Goal: Task Accomplishment & Management: Manage account settings

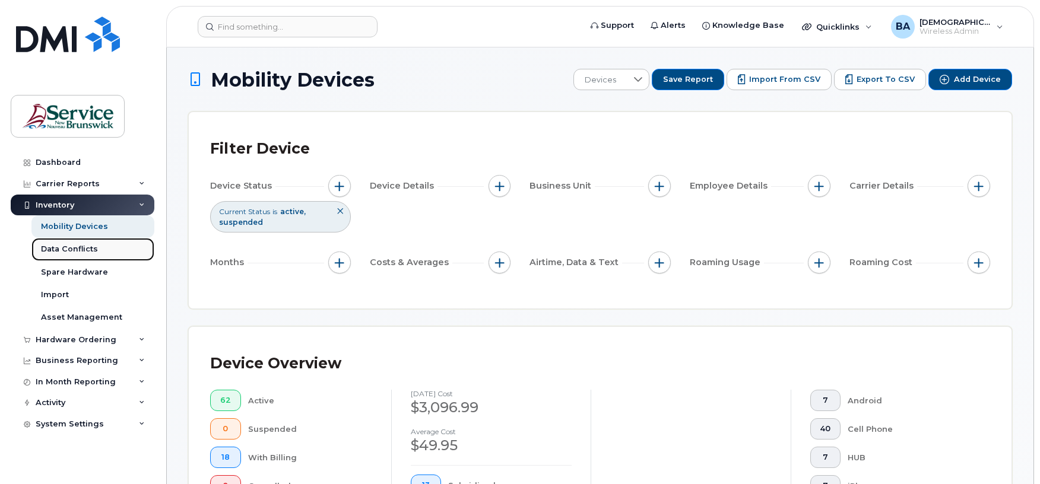
click at [70, 247] on div "Data Conflicts" at bounding box center [69, 249] width 57 height 11
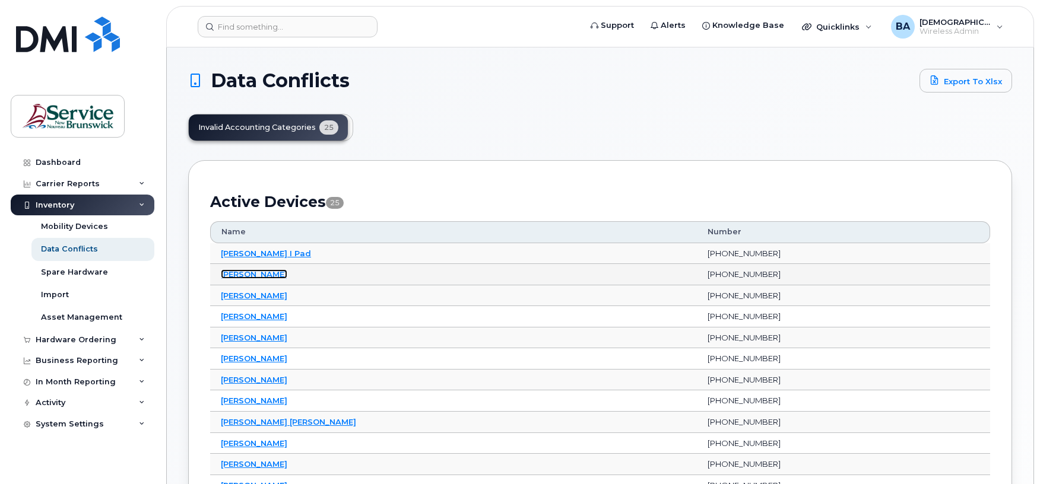
click at [233, 274] on link "Anne Pelletier" at bounding box center [254, 273] width 66 height 9
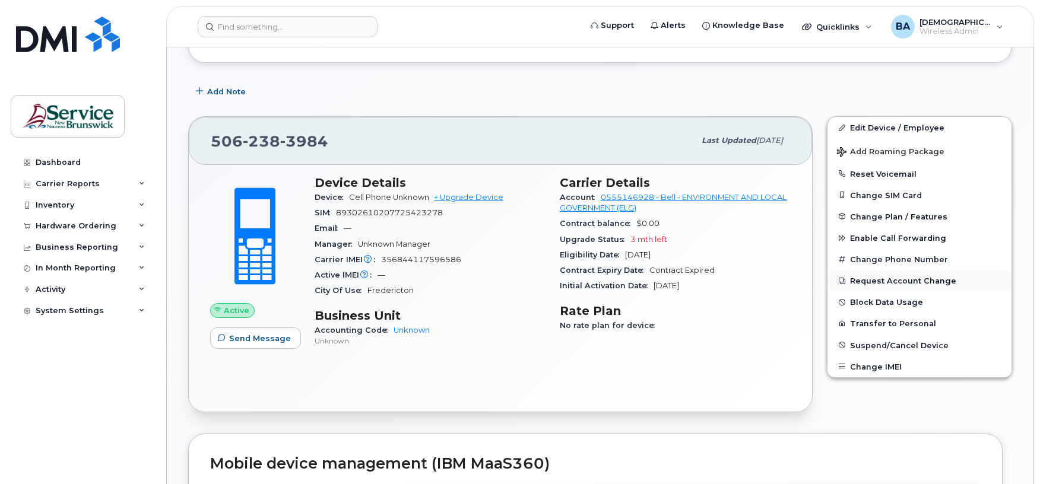
scroll to position [79, 0]
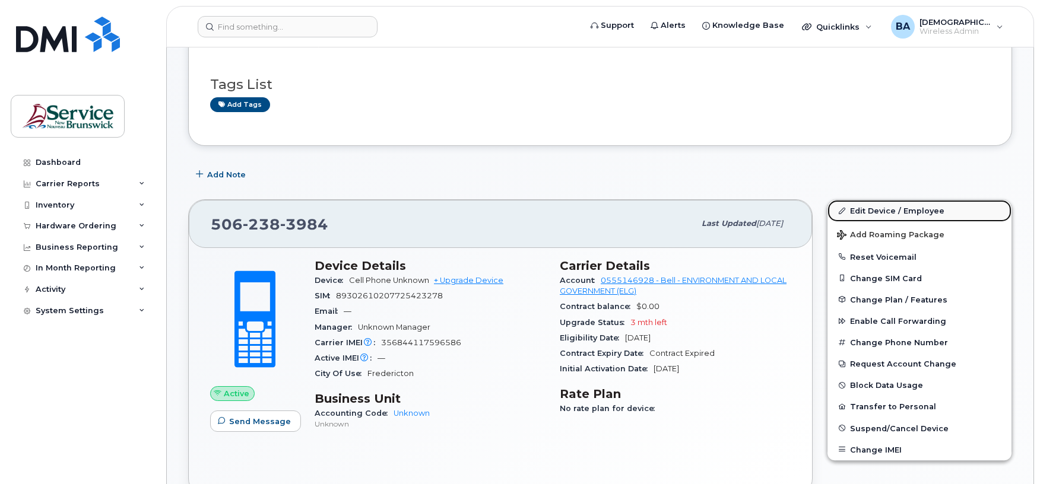
click at [865, 212] on link "Edit Device / Employee" at bounding box center [919, 210] width 184 height 21
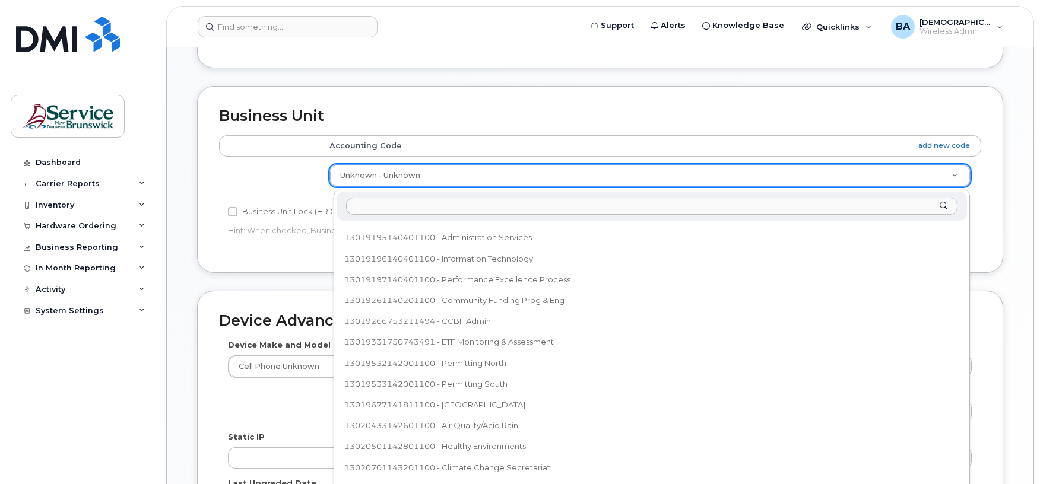
scroll to position [61, 0]
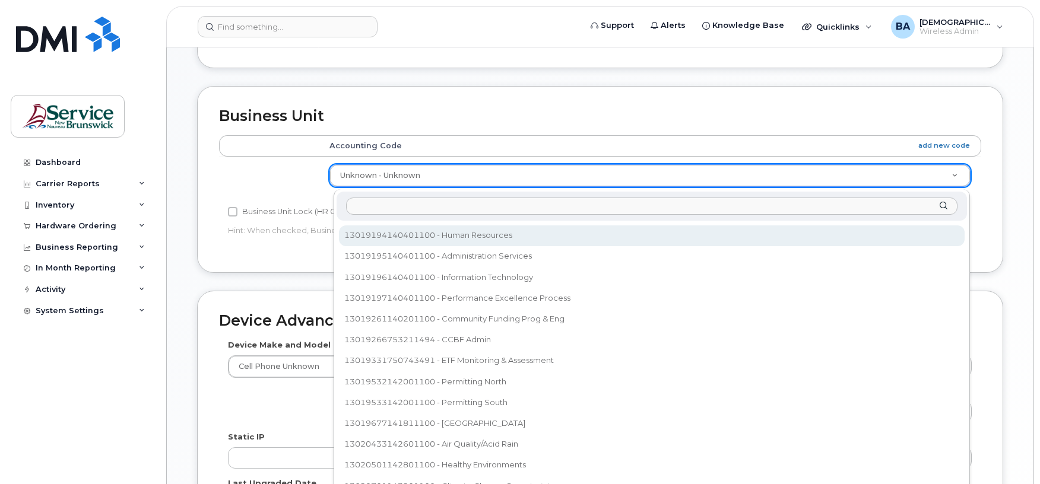
select select "35805330"
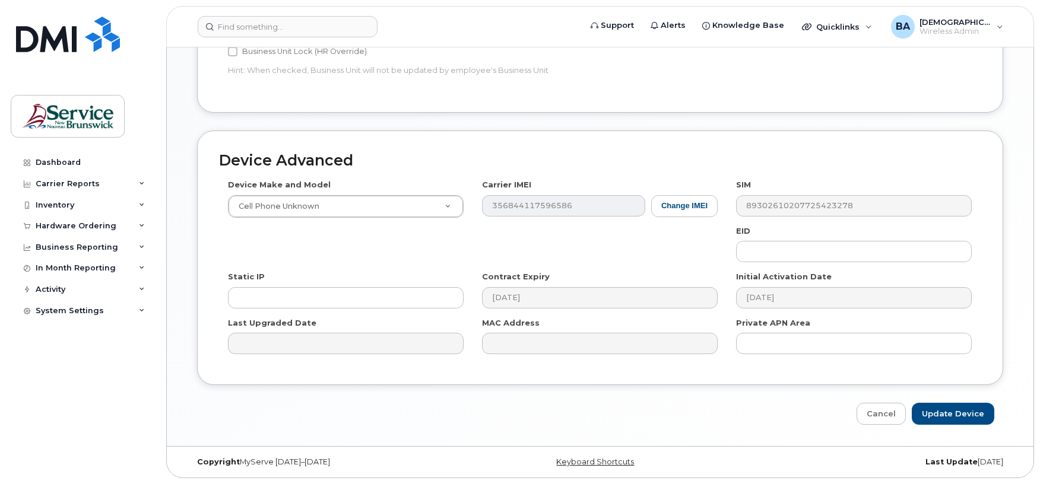
scroll to position [560, 0]
click at [960, 413] on input "Update Device" at bounding box center [953, 414] width 82 height 22
type input "Saving..."
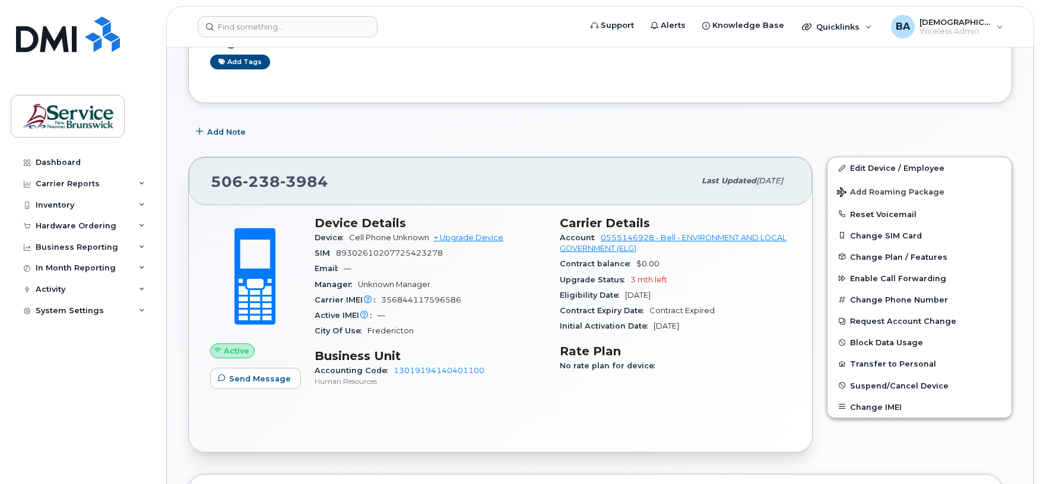
scroll to position [158, 0]
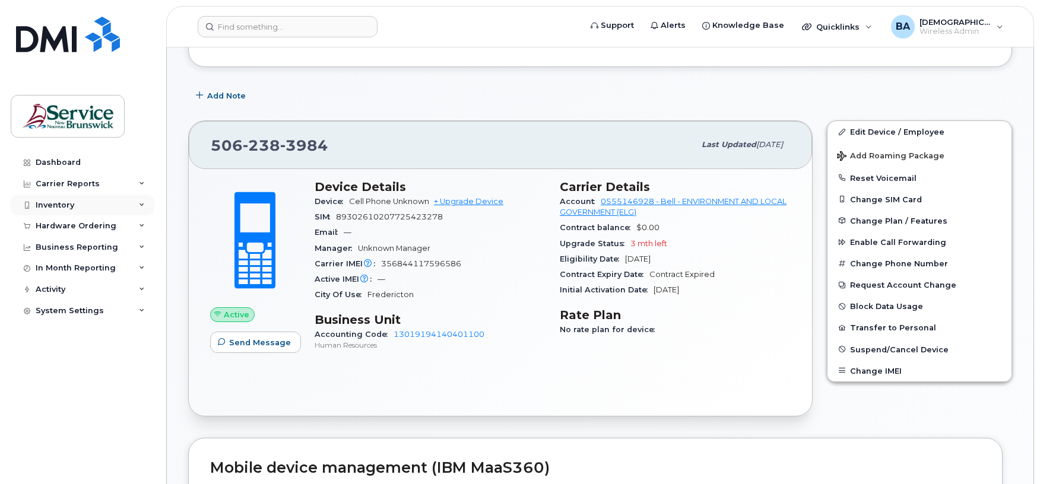
click at [58, 205] on div "Inventory" at bounding box center [55, 205] width 39 height 9
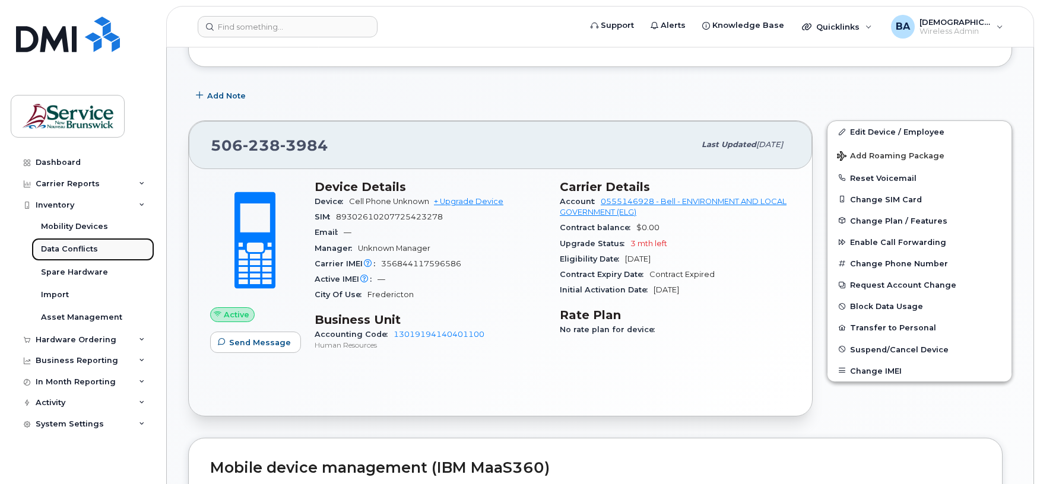
click at [57, 252] on div "Data Conflicts" at bounding box center [69, 249] width 57 height 11
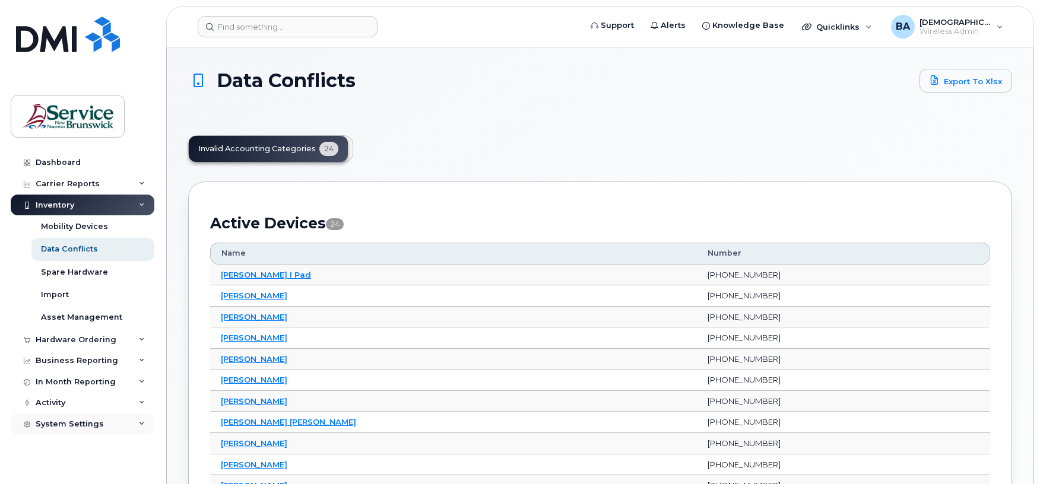
click at [72, 426] on div "System Settings" at bounding box center [70, 424] width 68 height 9
click at [67, 441] on div "Accounting Codes" at bounding box center [79, 446] width 77 height 11
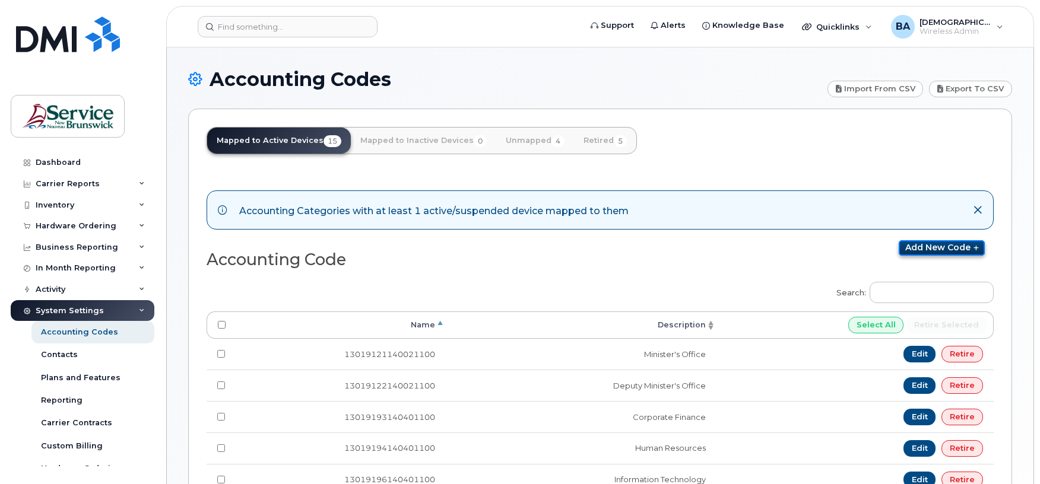
click at [945, 252] on link "Add new code" at bounding box center [942, 247] width 86 height 15
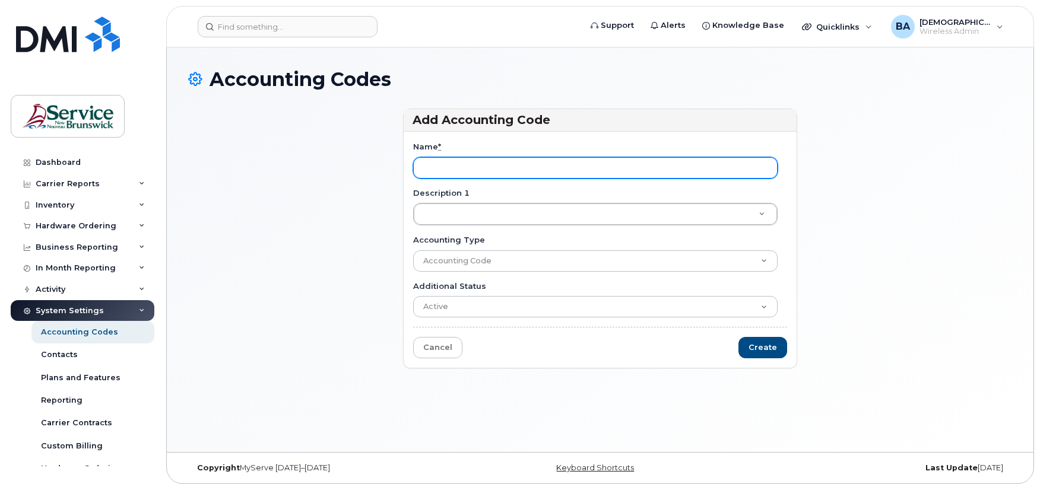
click at [552, 164] on input "Name *" at bounding box center [595, 167] width 364 height 21
paste input "Region #4 [GEOGRAPHIC_DATA][PERSON_NAME]"
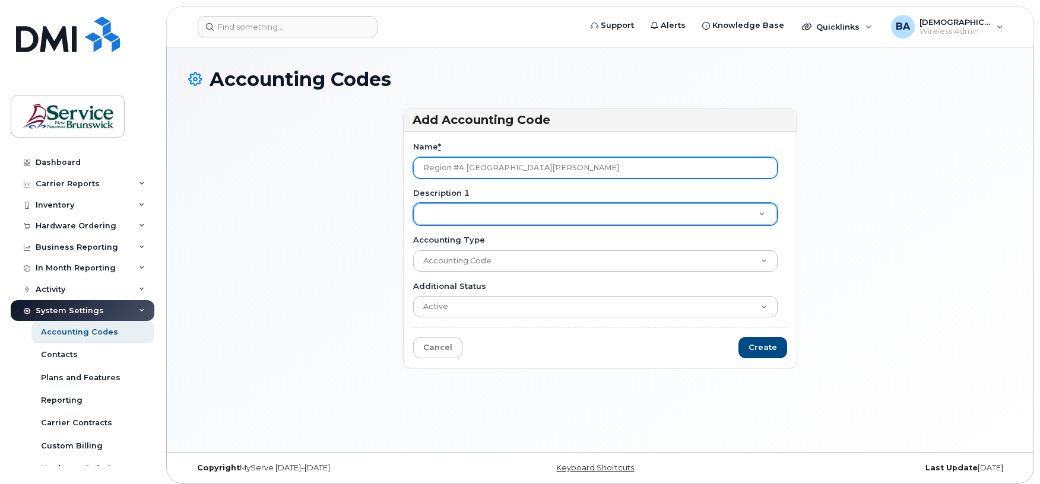
type input "Region #4 [GEOGRAPHIC_DATA][PERSON_NAME]"
drag, startPoint x: 521, startPoint y: 173, endPoint x: 391, endPoint y: 169, distance: 130.1
click at [391, 169] on div "Add Accounting Code Name * Region #4 Saint John Description 1 Description 1 Acc…" at bounding box center [600, 244] width 824 height 271
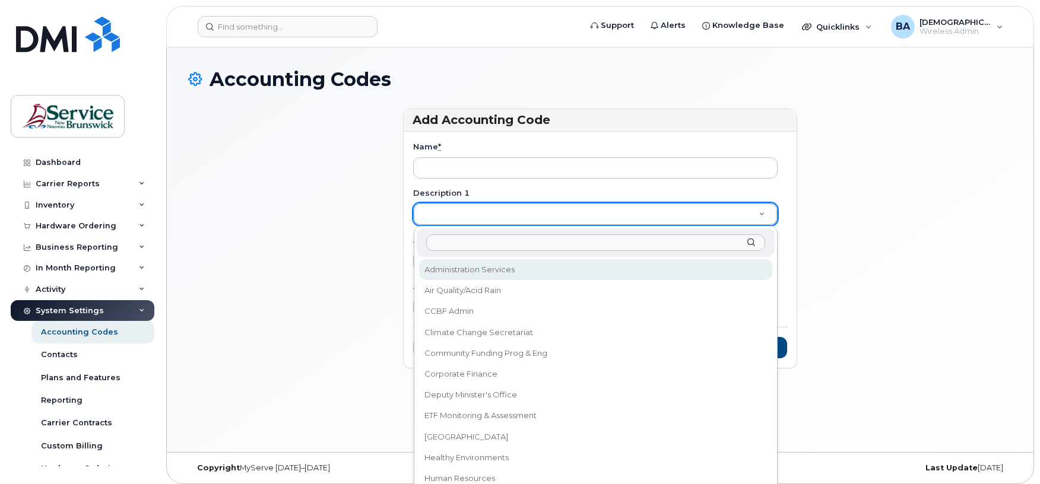
paste input "Region #4 Saint John"
type input "Region #4 Saint John"
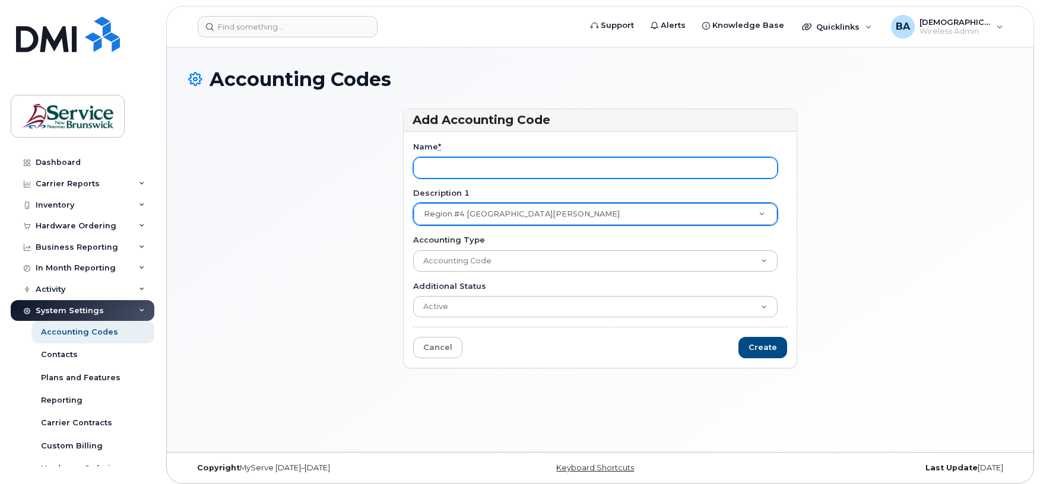
click at [559, 164] on input "Name *" at bounding box center [595, 167] width 364 height 21
paste input "13019675141811100"
type input "13019675141811100"
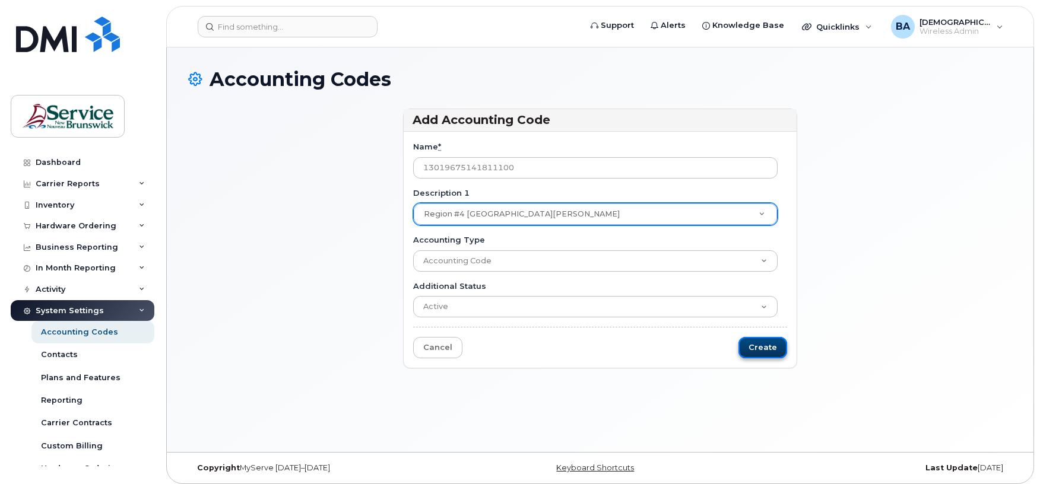
click at [763, 347] on input "Create" at bounding box center [762, 348] width 49 height 22
type input "Saving..."
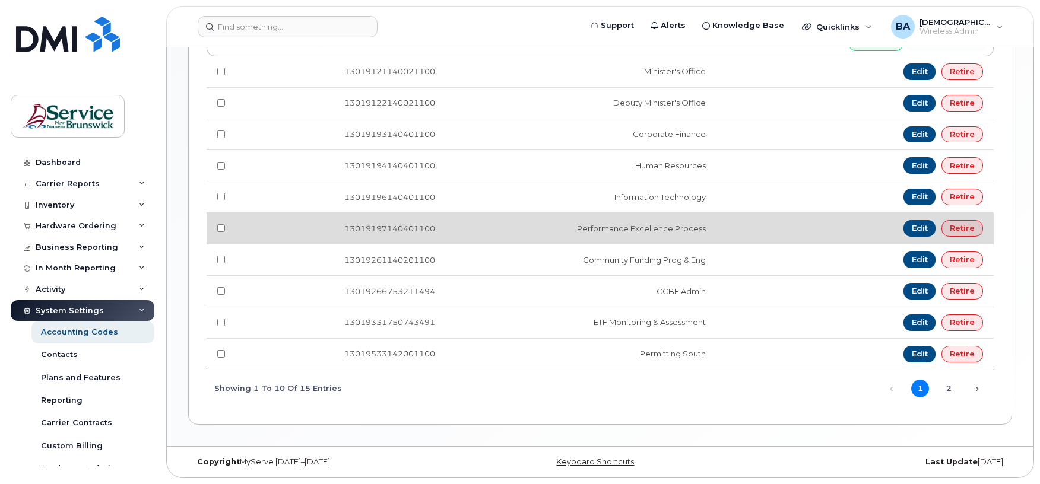
scroll to position [342, 0]
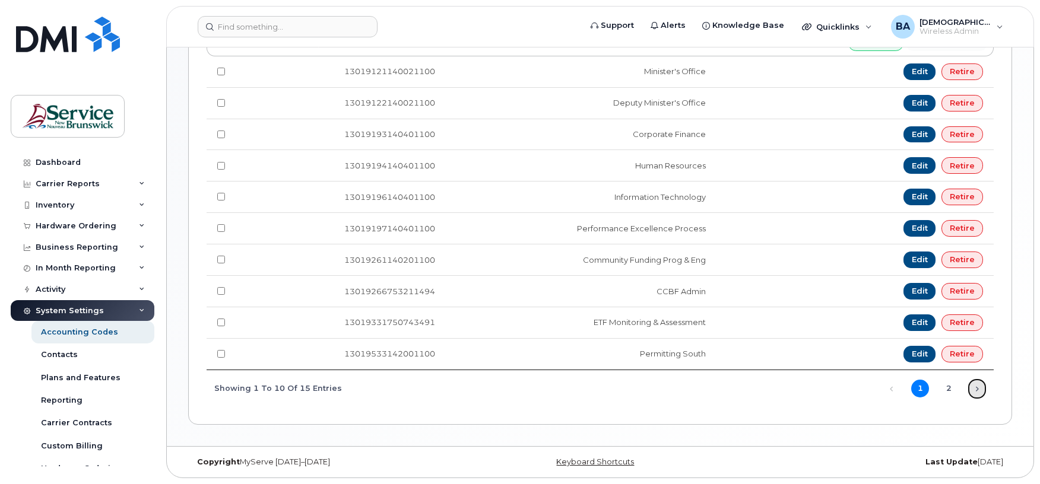
click at [983, 391] on link "Next" at bounding box center [977, 389] width 18 height 18
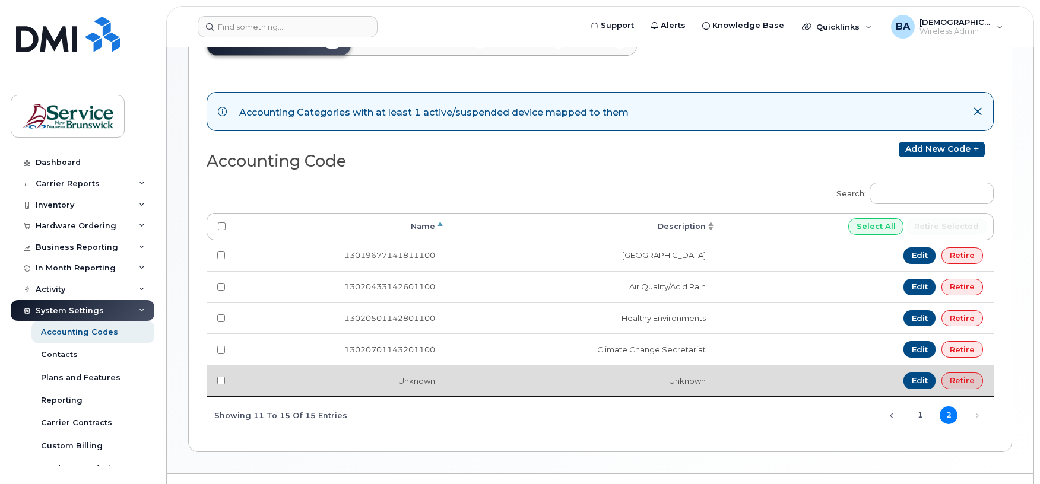
scroll to position [183, 0]
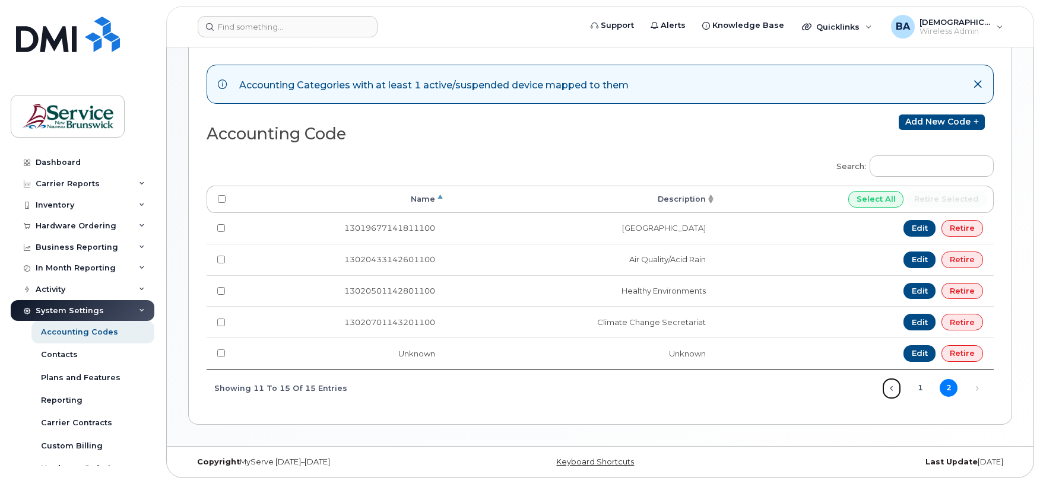
click at [896, 387] on link "Previous" at bounding box center [892, 389] width 18 height 18
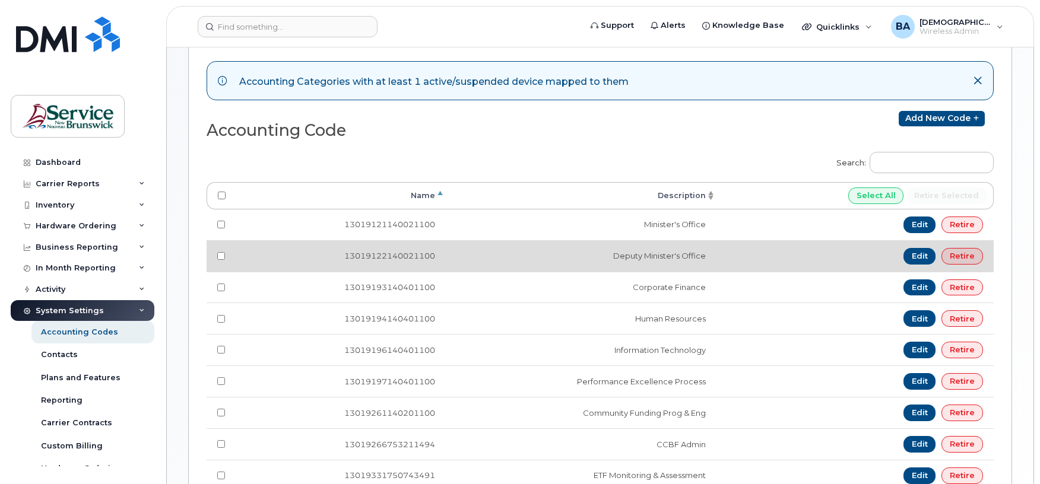
scroll to position [105, 0]
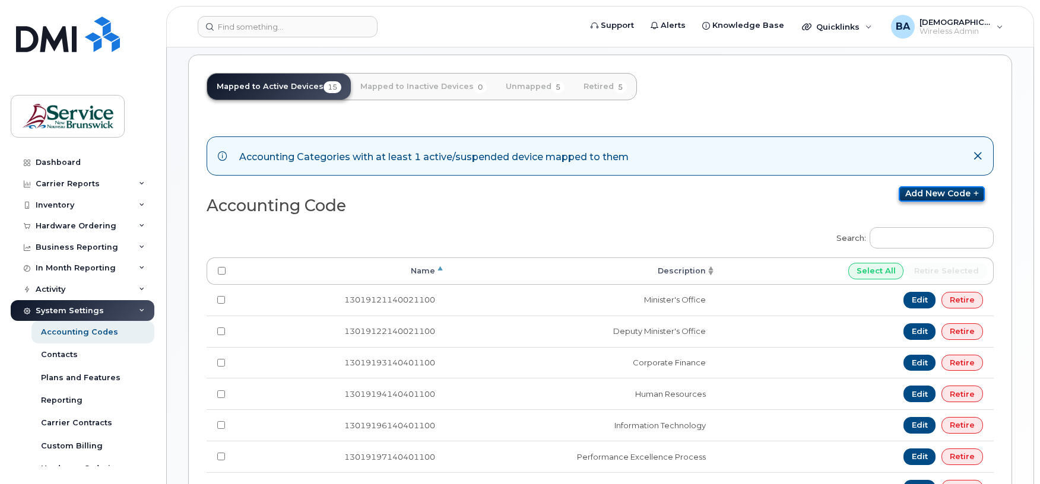
click at [933, 198] on link "Add new code" at bounding box center [942, 193] width 86 height 15
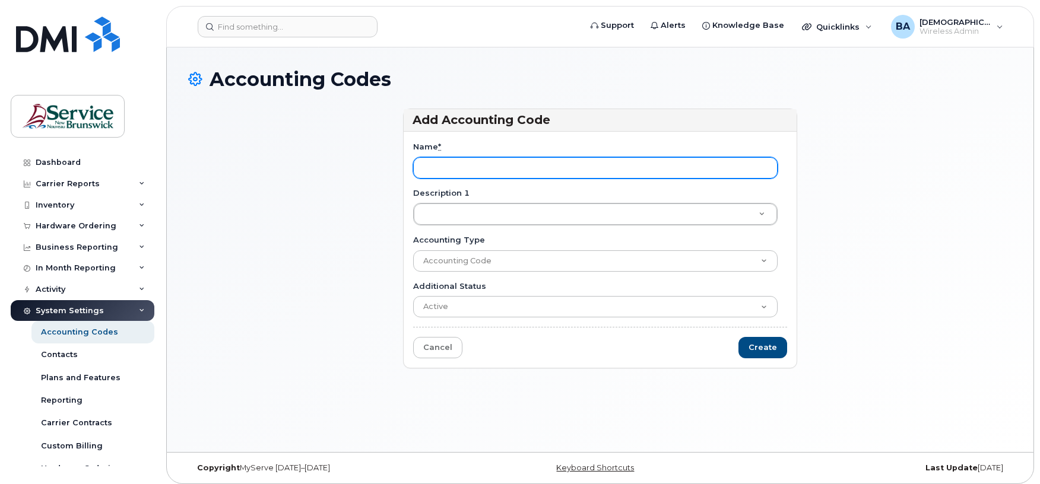
click at [475, 164] on input "Name *" at bounding box center [595, 167] width 364 height 21
click at [532, 169] on input "Name *" at bounding box center [595, 167] width 364 height 21
paste input "13019677141811100"
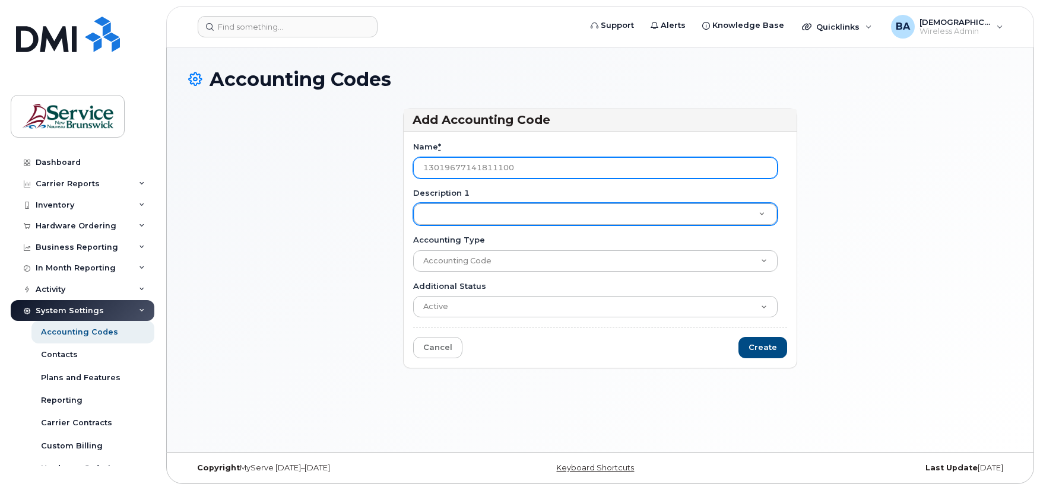
type input "13019677141811100"
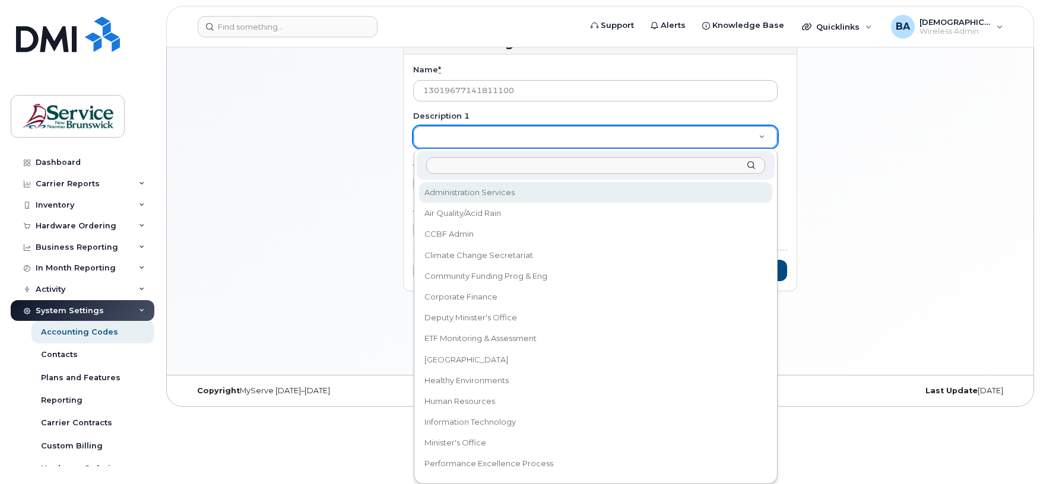
click at [522, 163] on input "Description 1" at bounding box center [595, 165] width 339 height 17
paste input "Region #6 Grand Falls"
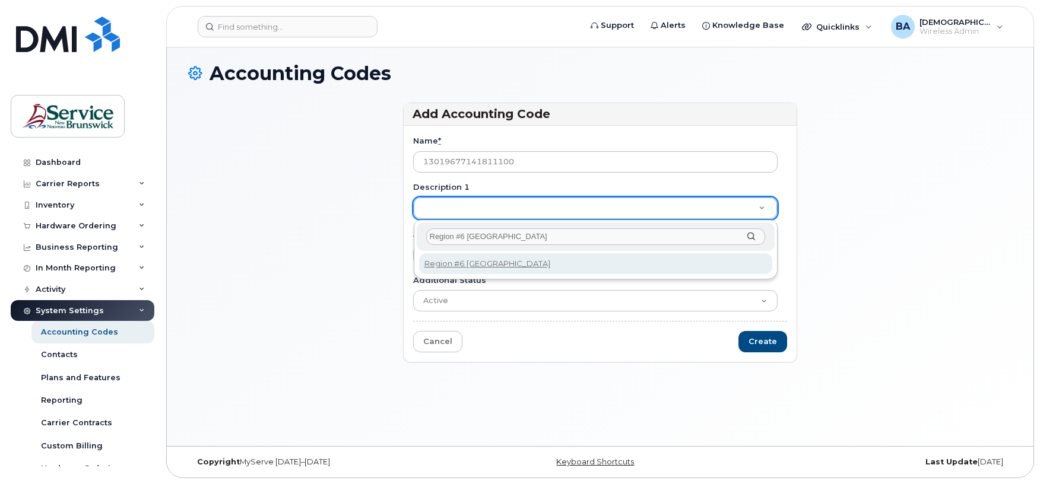
scroll to position [6, 0]
type input "Region #6 [GEOGRAPHIC_DATA]"
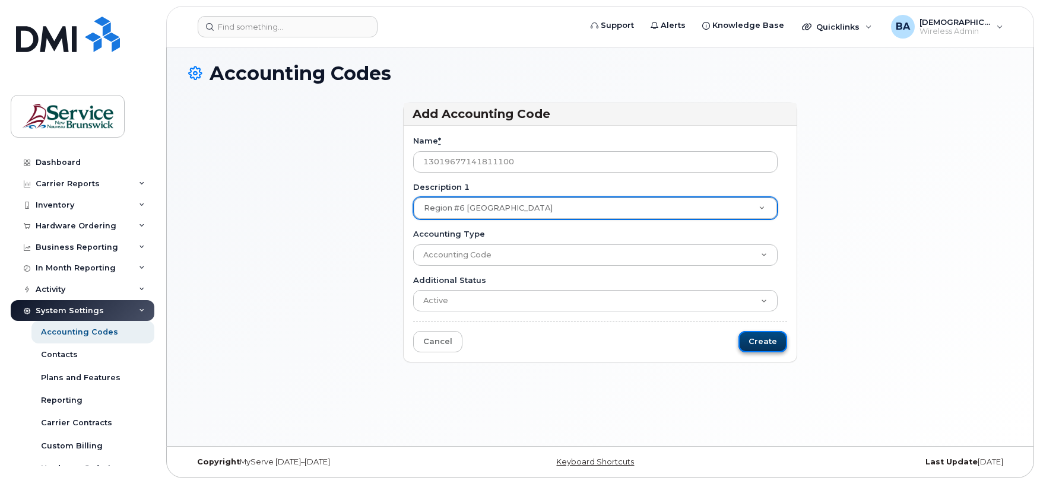
click at [767, 335] on input "Create" at bounding box center [762, 342] width 49 height 22
type input "Saving..."
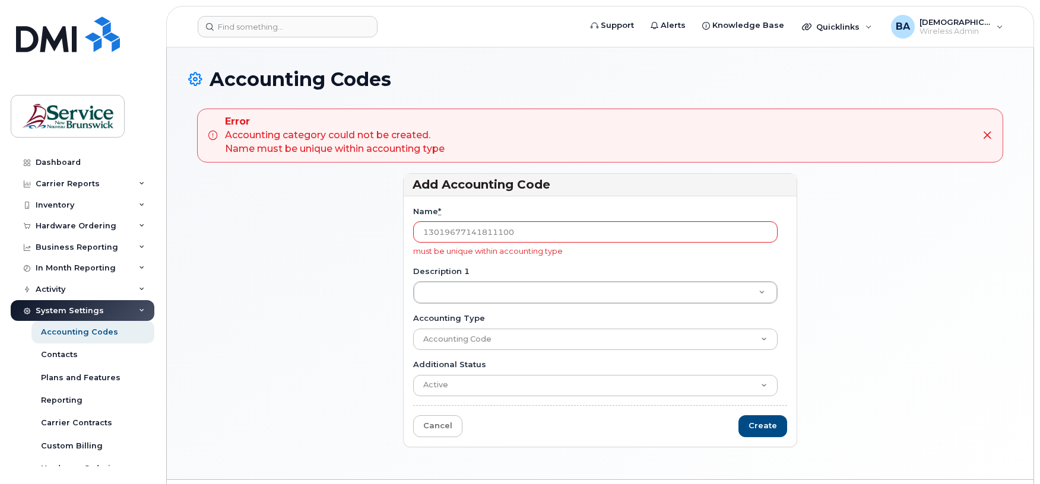
drag, startPoint x: 547, startPoint y: 231, endPoint x: 257, endPoint y: 224, distance: 290.3
click at [267, 224] on div "Add Accounting Code Name * 13019677141811100 must be unique within accounting t…" at bounding box center [600, 315] width 824 height 285
click at [56, 338] on div "Accounting Codes" at bounding box center [79, 332] width 77 height 11
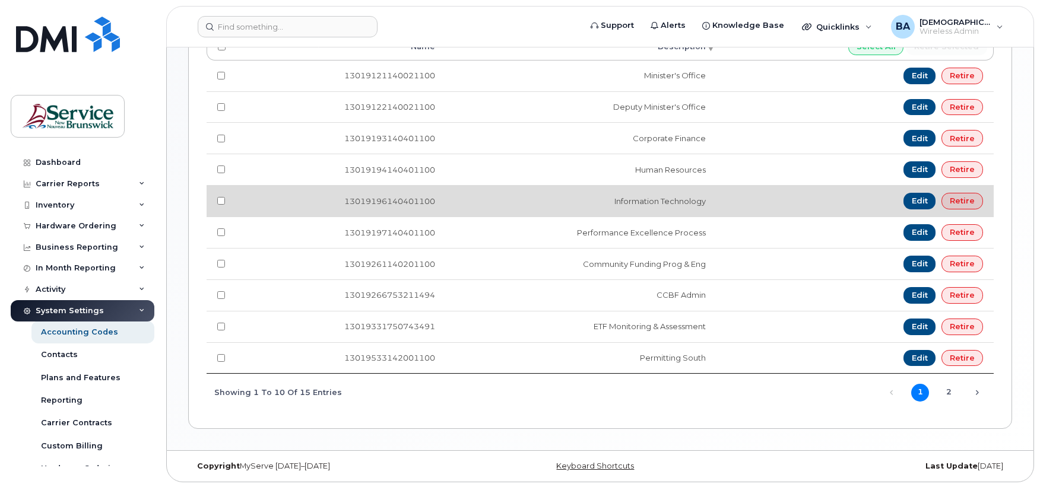
scroll to position [356, 0]
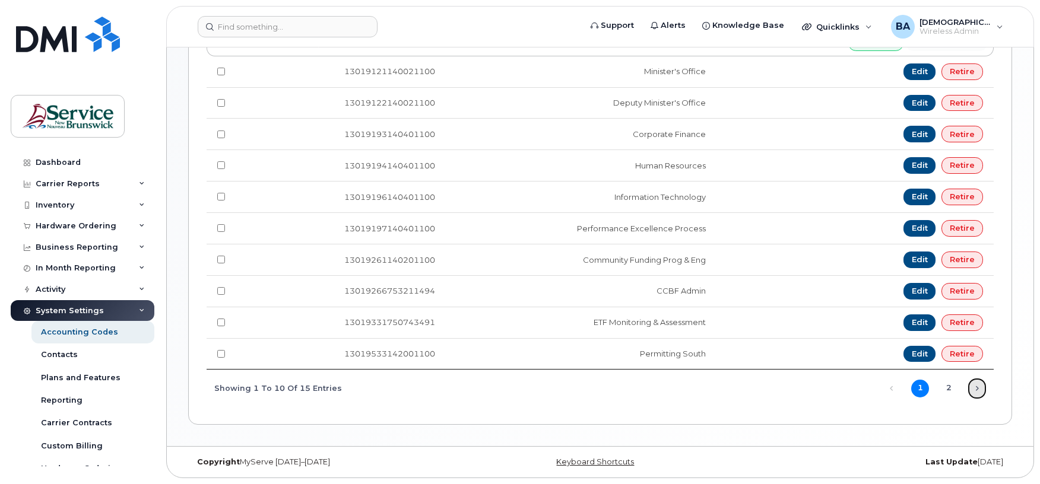
click at [969, 388] on link "Next" at bounding box center [977, 389] width 18 height 18
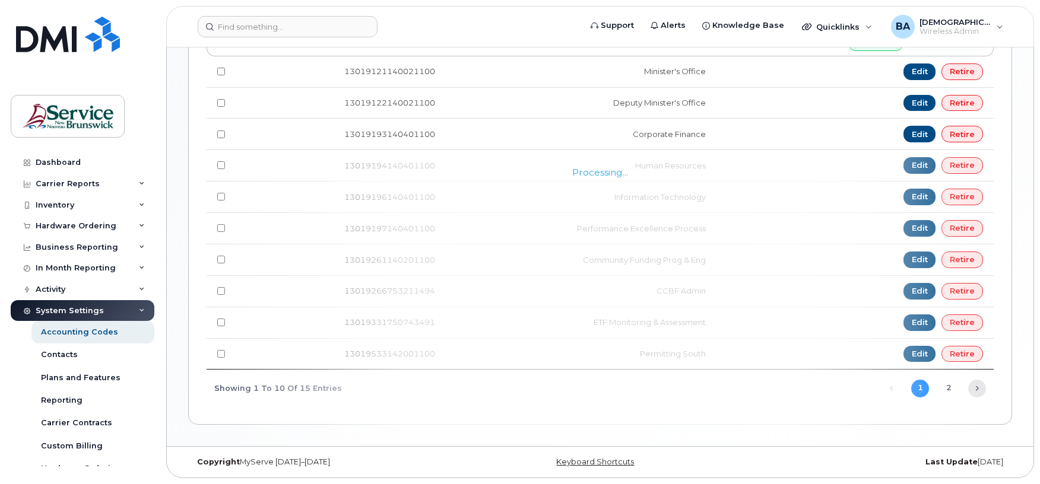
scroll to position [196, 0]
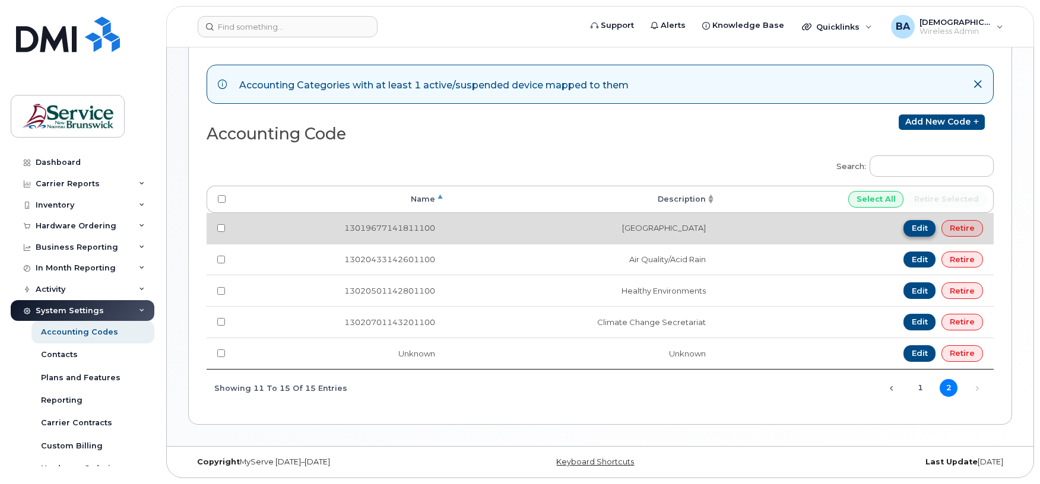
click at [915, 223] on link "Edit" at bounding box center [919, 228] width 33 height 17
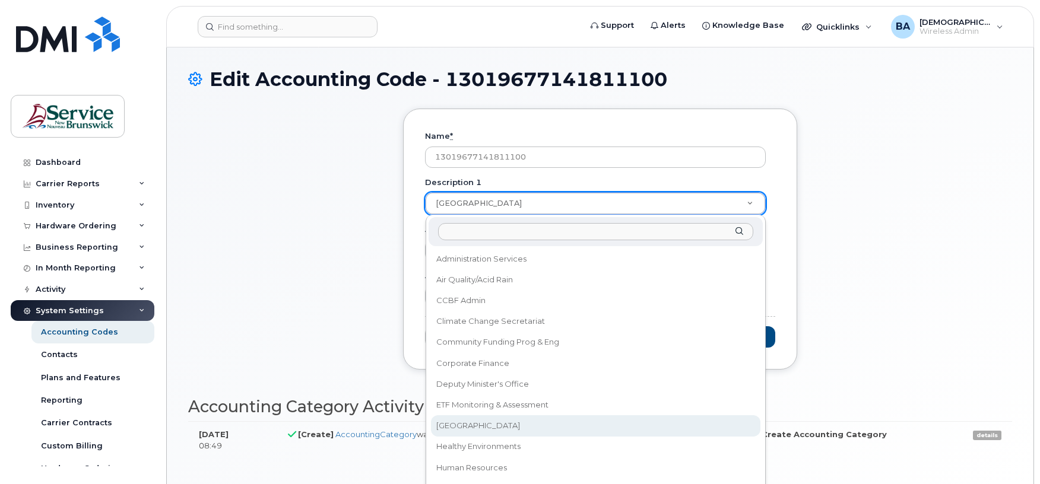
type input "Region #6 [GEOGRAPHIC_DATA]"
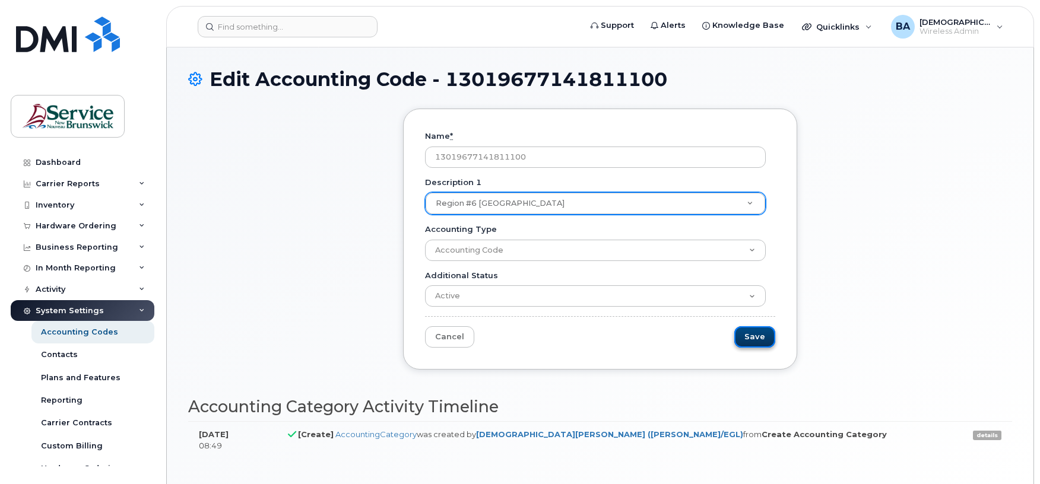
click at [759, 335] on input "Save" at bounding box center [754, 337] width 41 height 22
type input "Saving..."
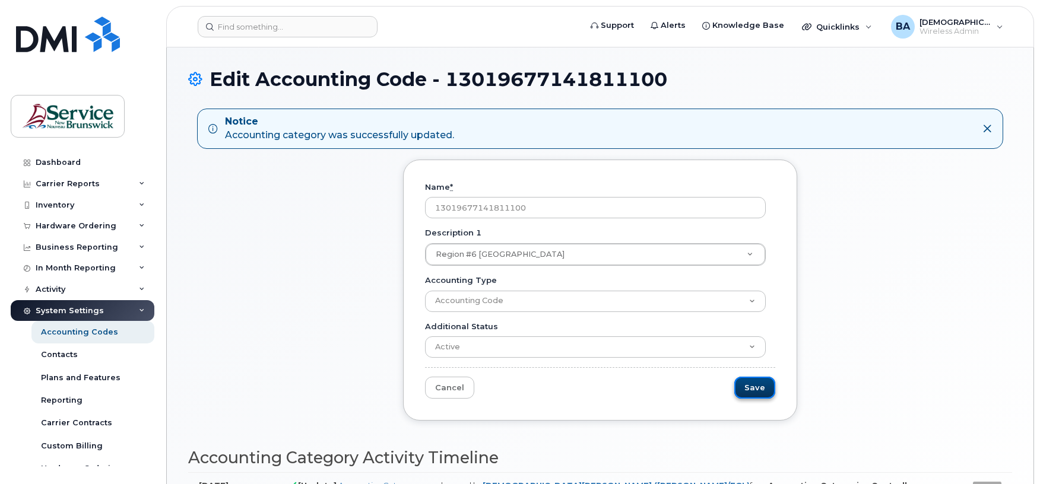
click at [748, 393] on input "Save" at bounding box center [754, 388] width 41 height 22
type input "Saving..."
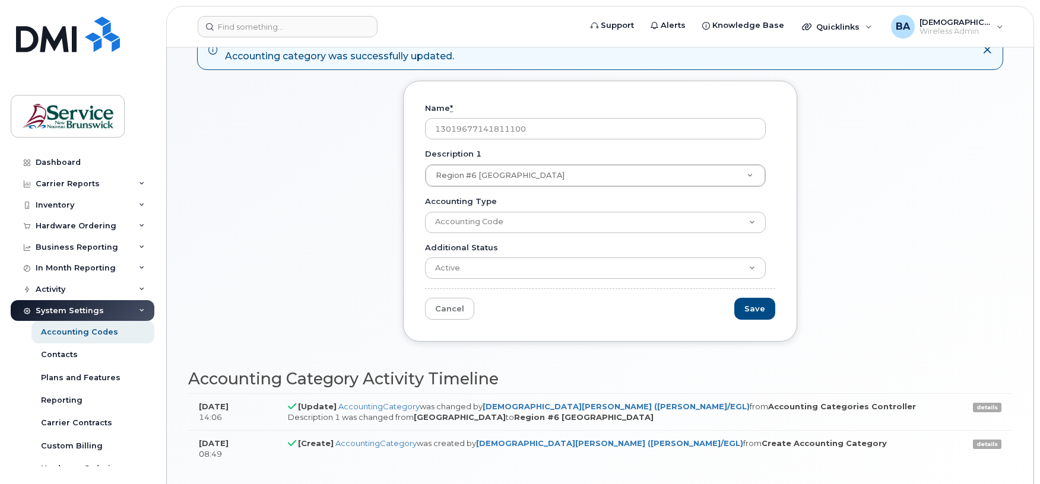
scroll to position [58, 0]
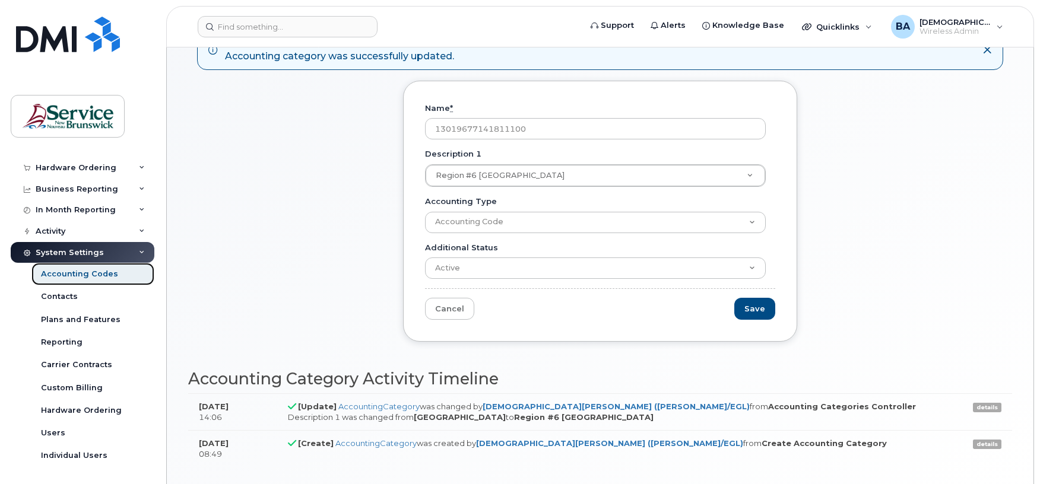
click at [43, 278] on div "Accounting Codes" at bounding box center [79, 274] width 77 height 11
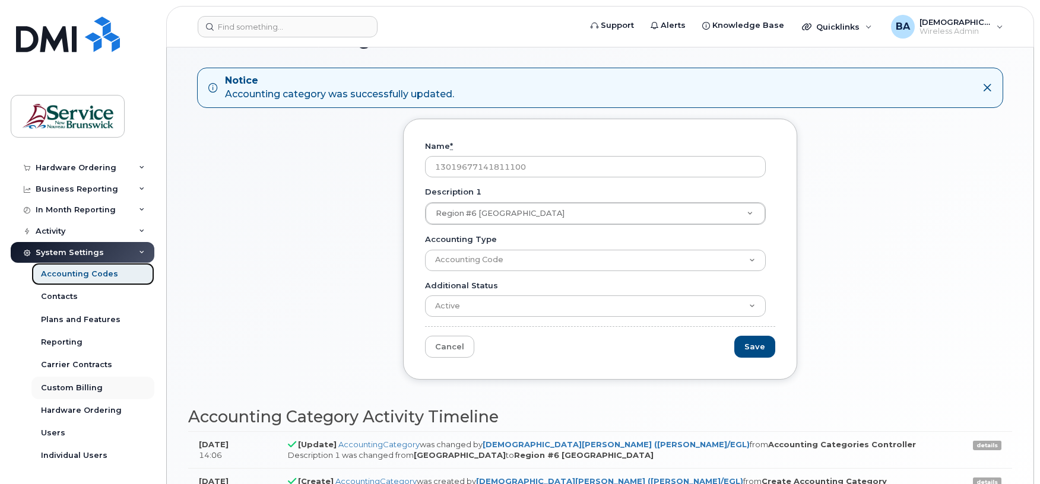
scroll to position [134, 0]
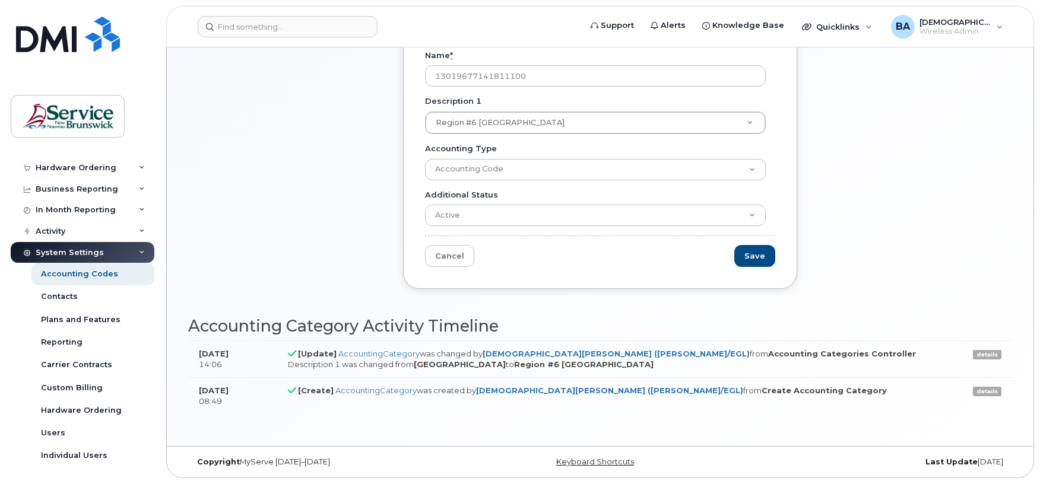
click at [52, 249] on div "System Settings" at bounding box center [70, 252] width 68 height 9
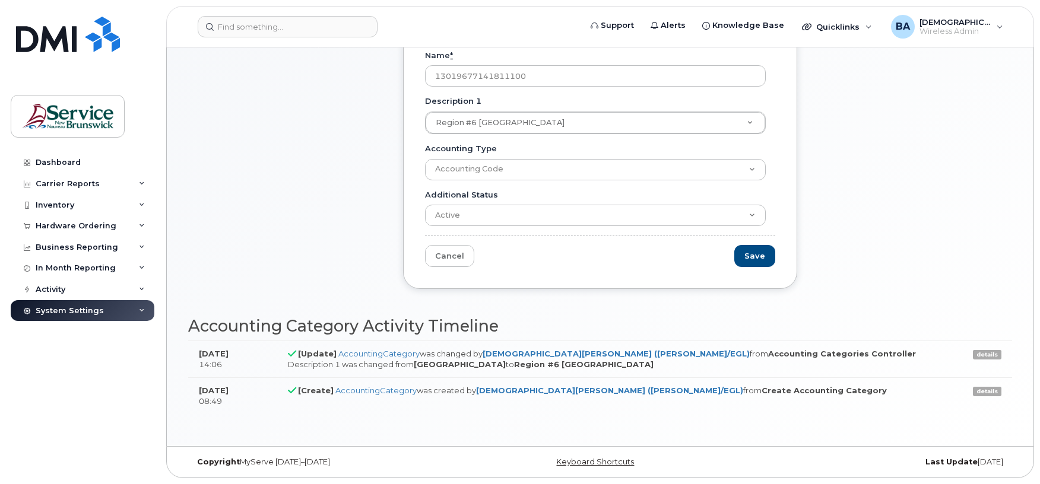
click at [43, 307] on div "System Settings" at bounding box center [70, 310] width 68 height 9
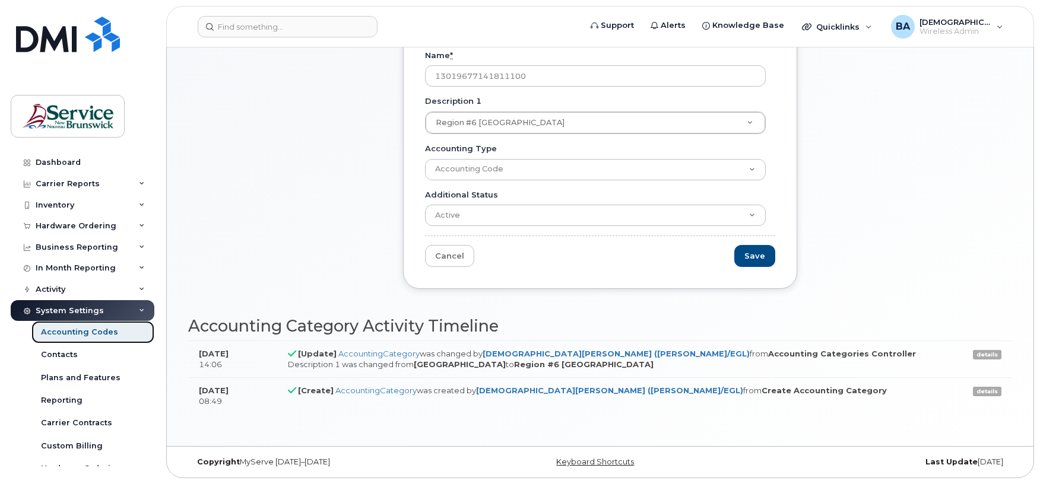
click at [100, 332] on div "Accounting Codes" at bounding box center [79, 332] width 77 height 11
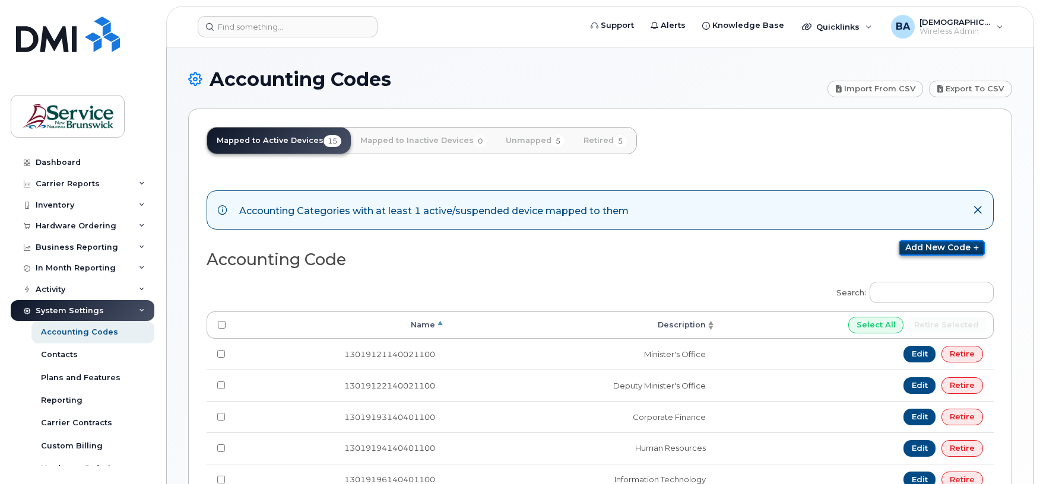
click at [955, 247] on link "Add new code" at bounding box center [942, 247] width 86 height 15
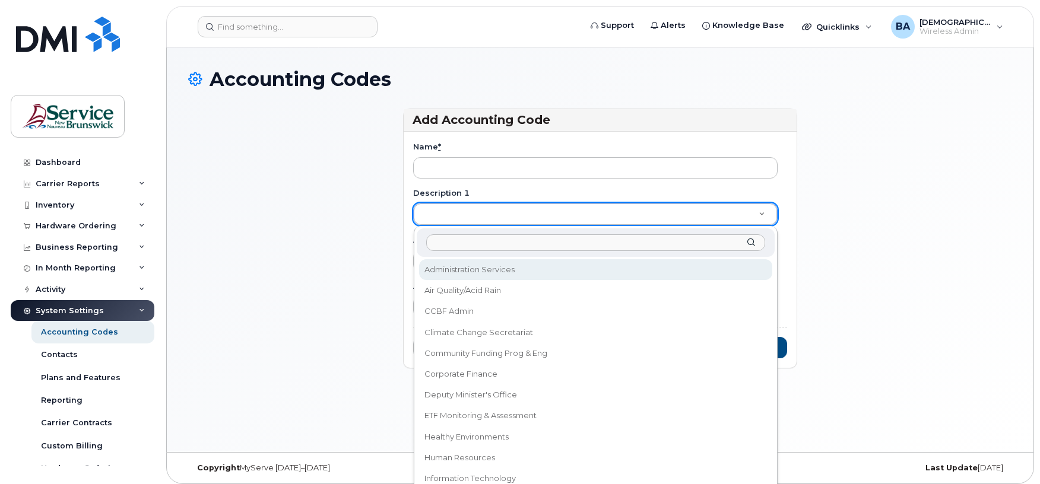
type input "Region #5 [GEOGRAPHIC_DATA]"
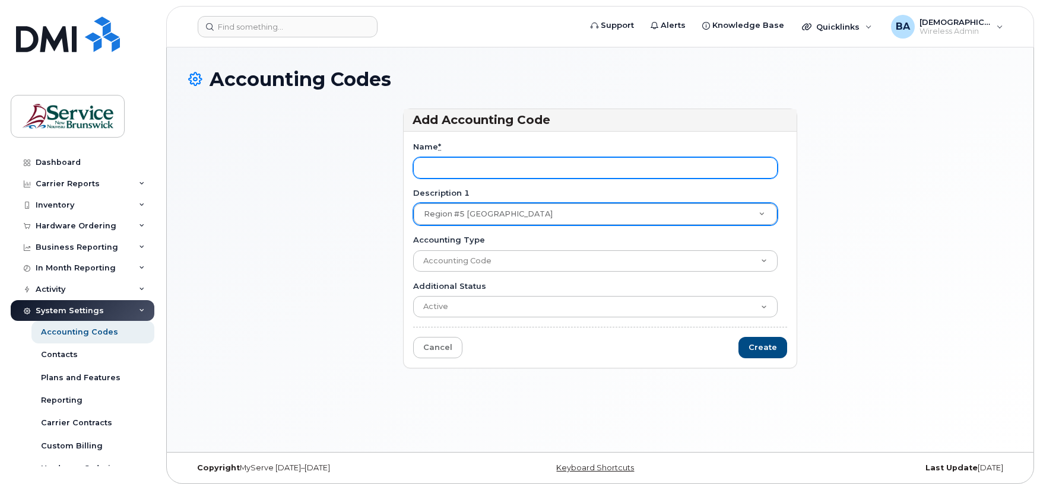
click at [516, 169] on input "Name *" at bounding box center [595, 167] width 364 height 21
paste input "13019676141811100"
type input "13019676141811100"
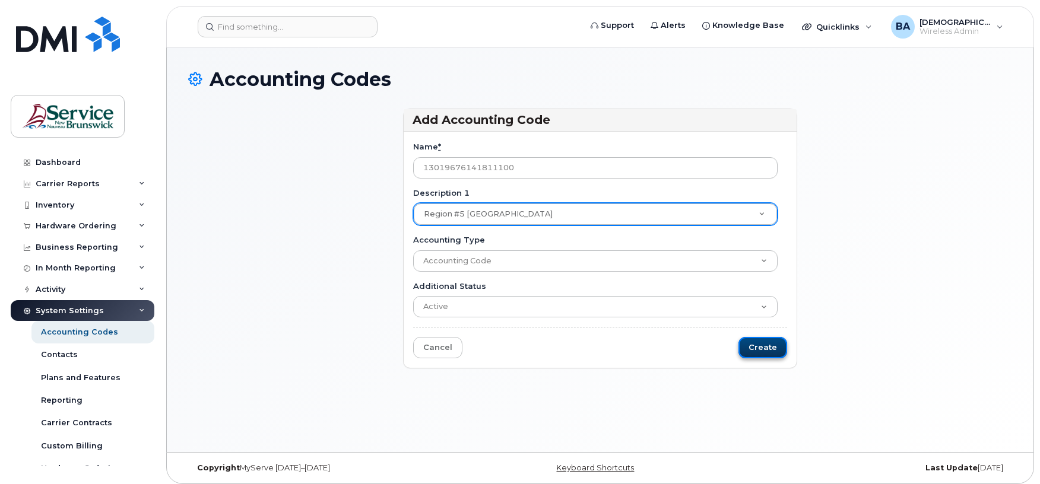
click at [755, 345] on input "Create" at bounding box center [762, 348] width 49 height 22
type input "Saving..."
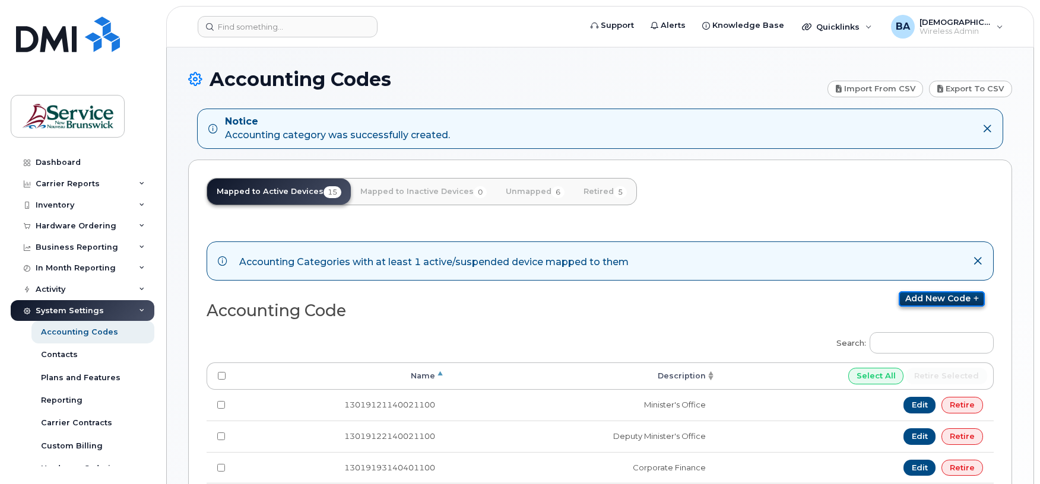
click at [910, 300] on link "Add new code" at bounding box center [942, 298] width 86 height 15
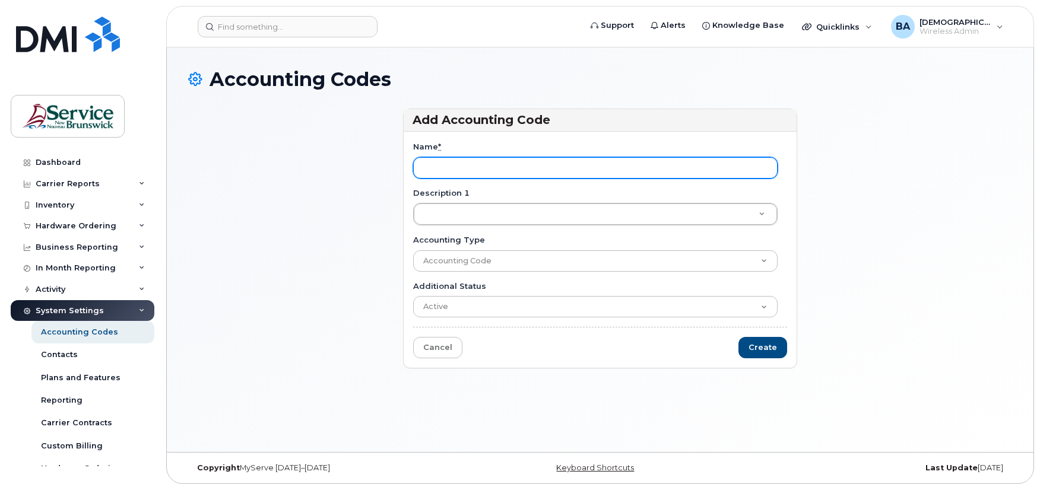
click at [604, 167] on input "Name *" at bounding box center [595, 167] width 364 height 21
paste input "13019674141811100"
type input "13019674141811100"
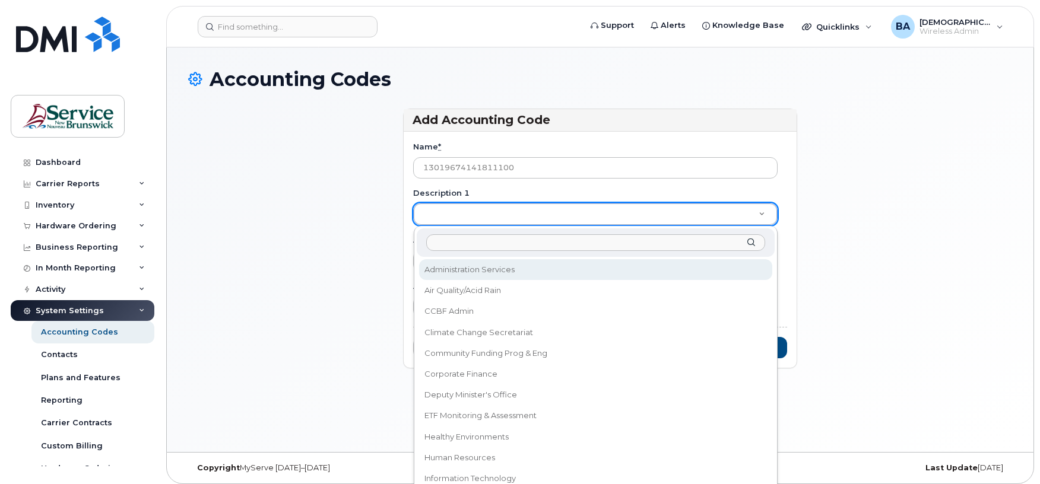
type input "Region #3 Moncton"
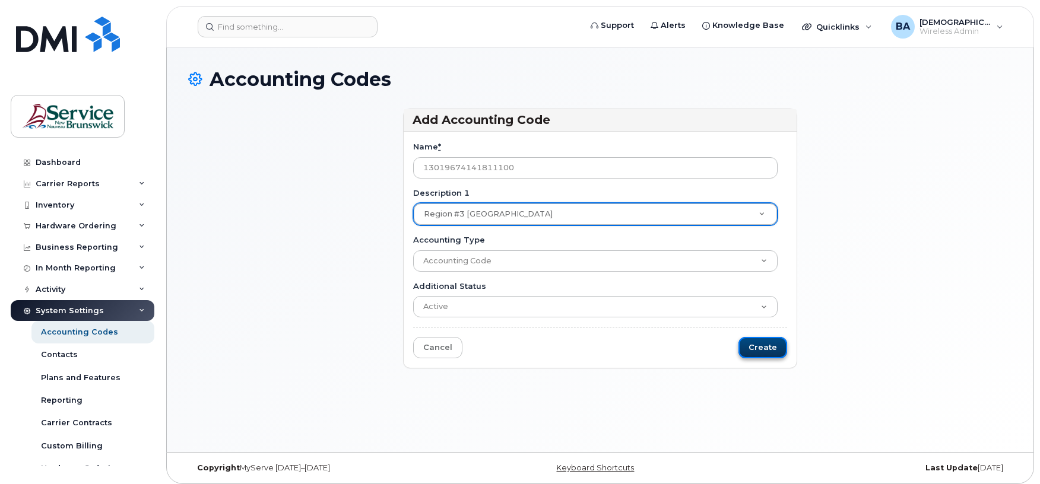
click at [764, 347] on input "Create" at bounding box center [762, 348] width 49 height 22
type input "Saving..."
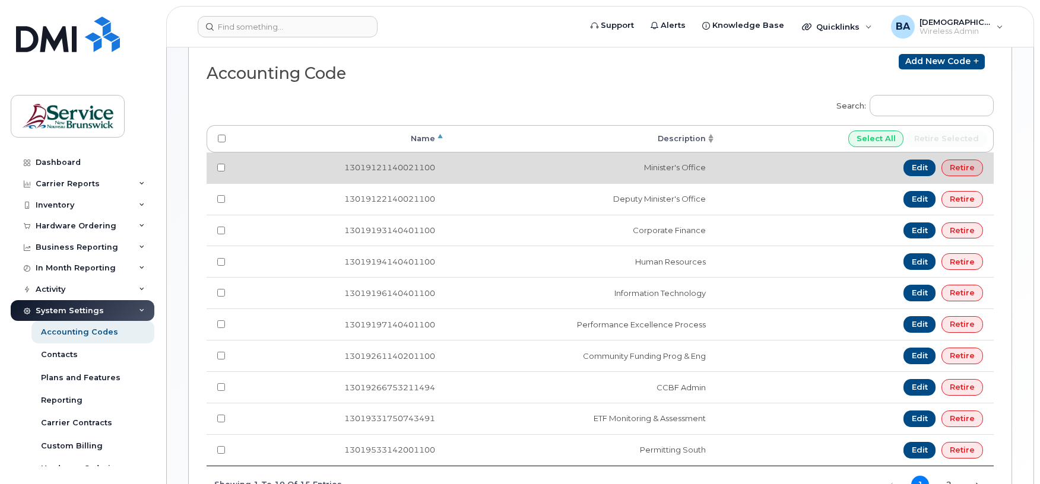
scroll to position [316, 0]
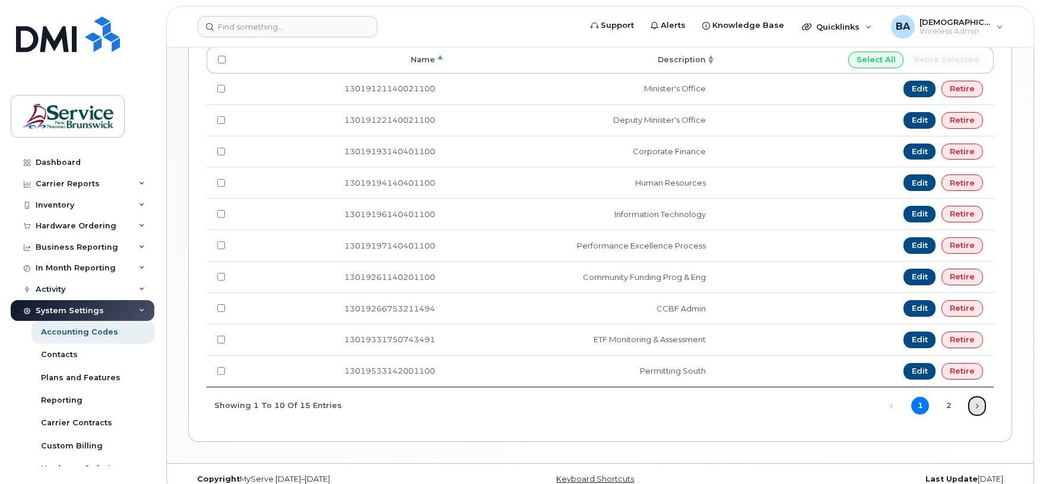
click at [974, 411] on link "Next" at bounding box center [977, 406] width 18 height 18
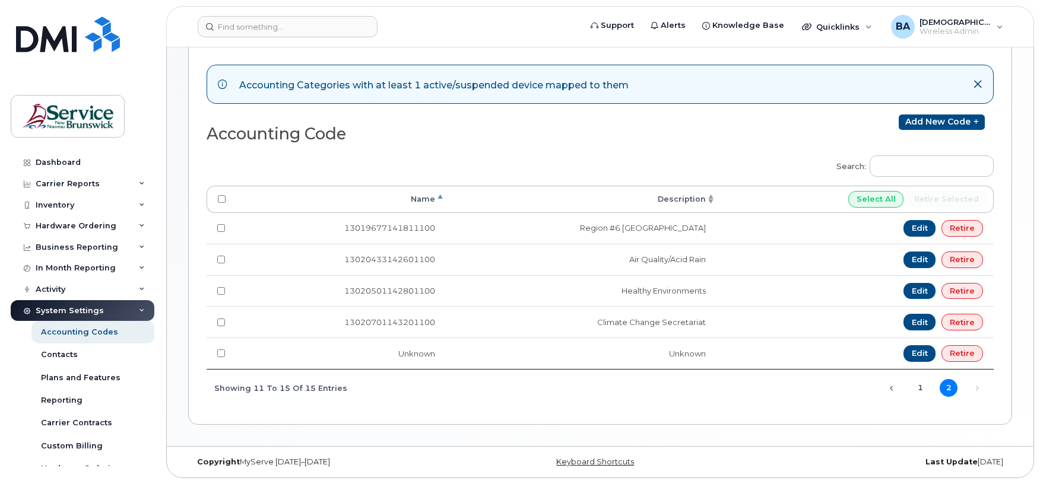
scroll to position [183, 0]
click at [891, 391] on link "Previous" at bounding box center [892, 389] width 18 height 18
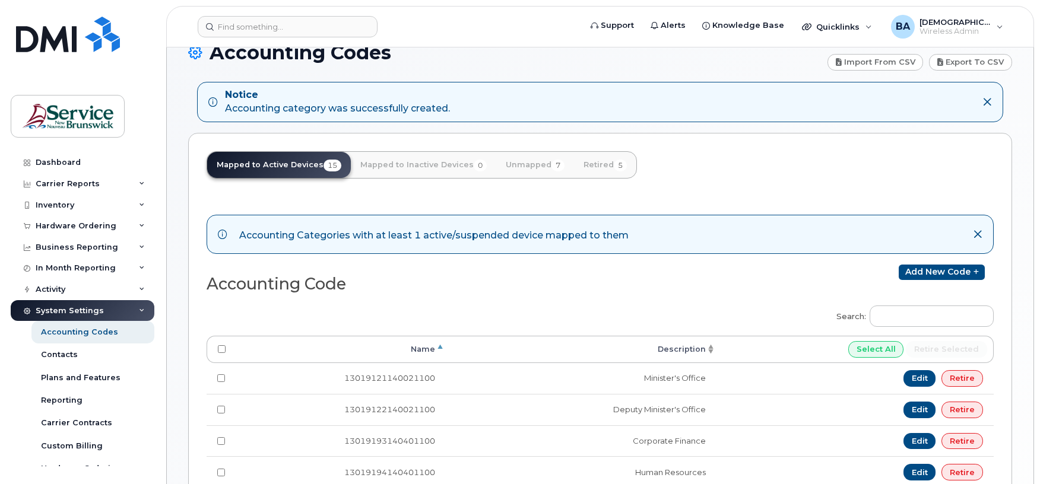
scroll to position [0, 0]
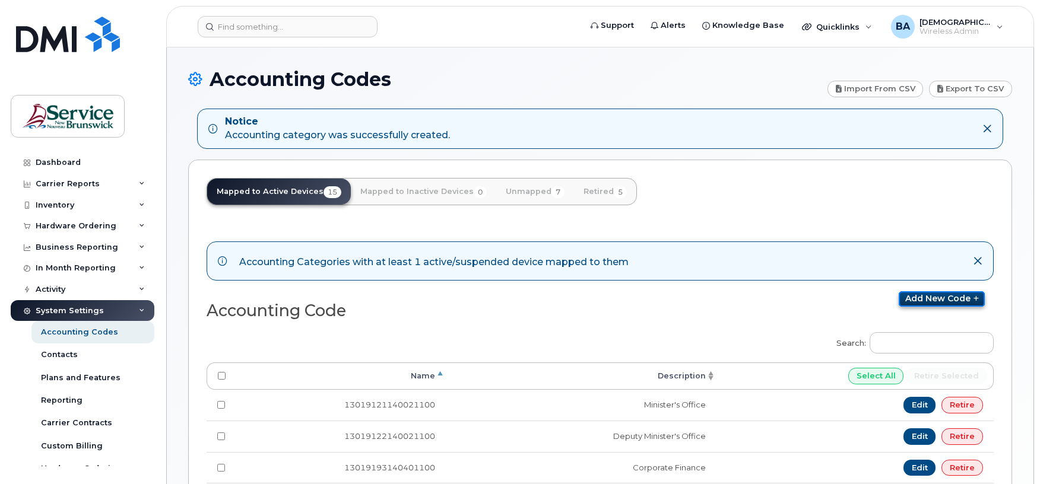
click at [919, 300] on link "Add new code" at bounding box center [942, 298] width 86 height 15
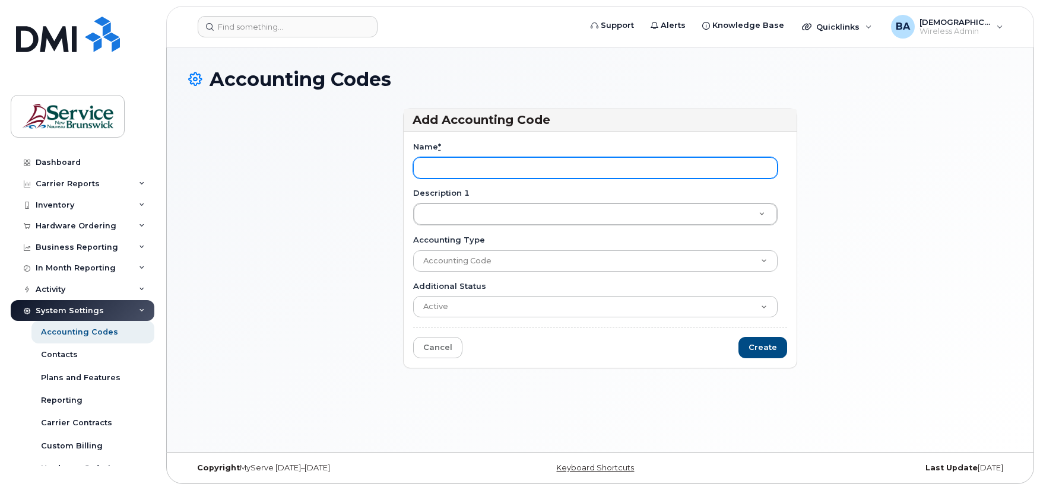
click at [442, 176] on input "Name *" at bounding box center [595, 167] width 364 height 21
click at [560, 166] on input "Name *" at bounding box center [595, 167] width 364 height 21
paste input "13019678141811100"
type input "13019678141811100"
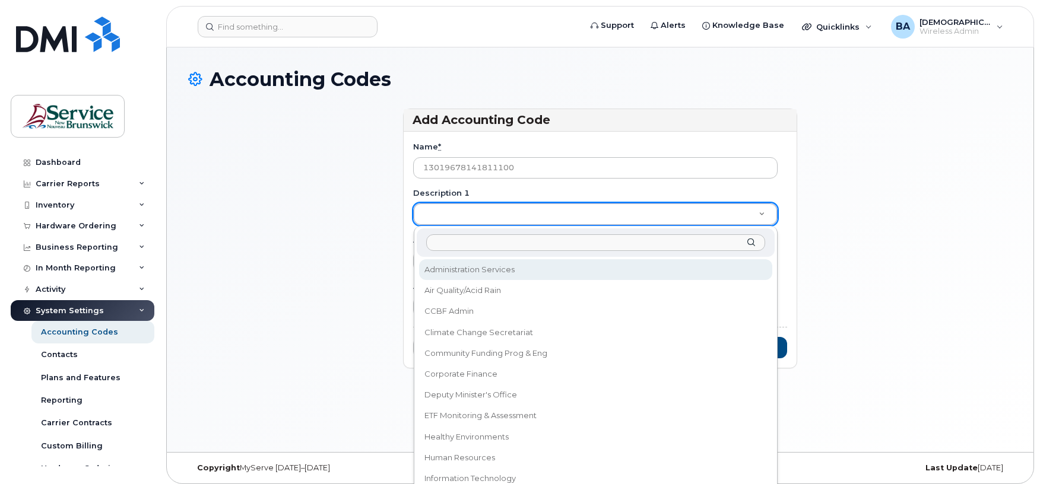
type input "Compliance Support"
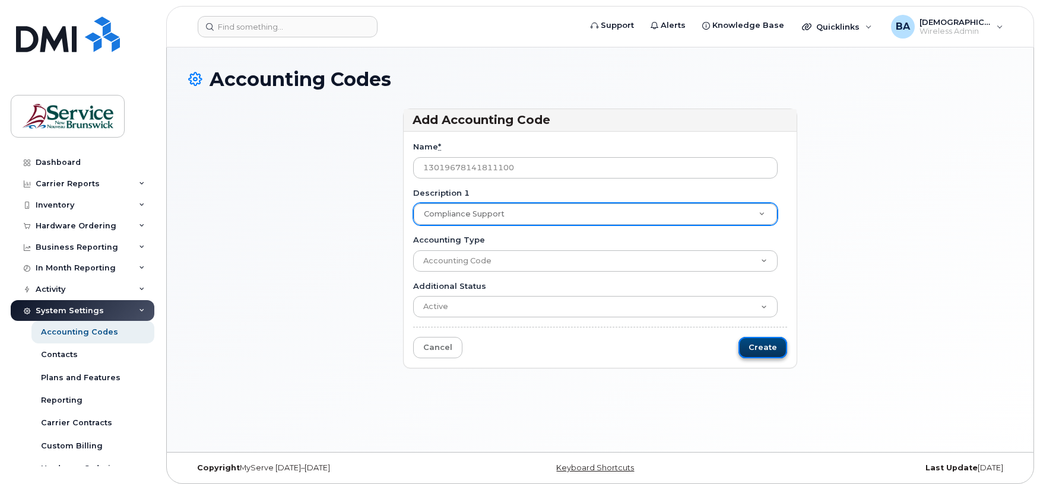
click at [751, 349] on input "Create" at bounding box center [762, 348] width 49 height 22
type input "Saving..."
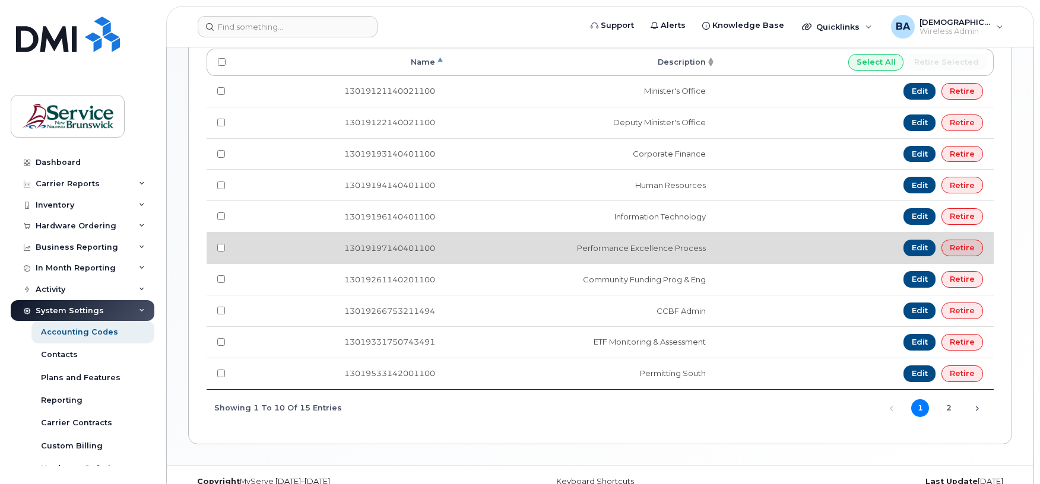
scroll to position [316, 0]
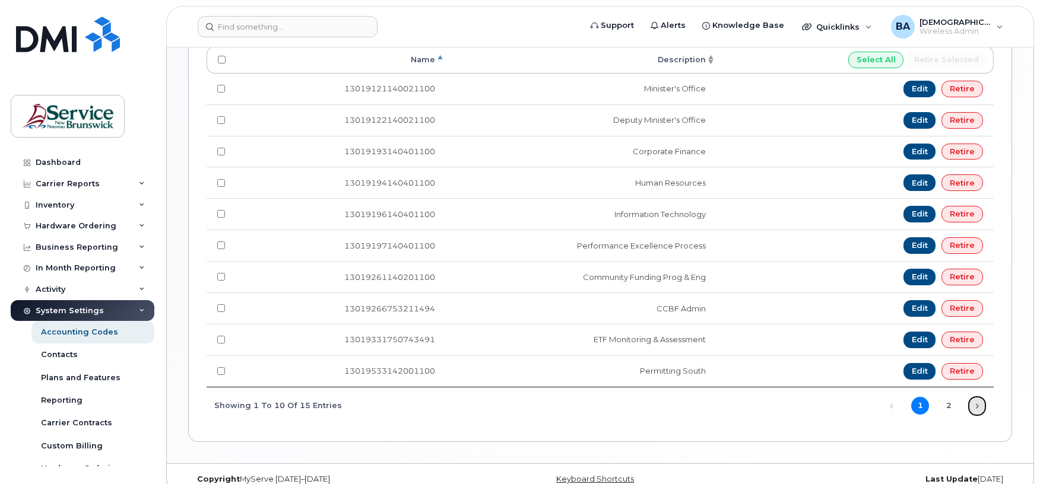
click at [979, 415] on link "Next" at bounding box center [977, 406] width 18 height 18
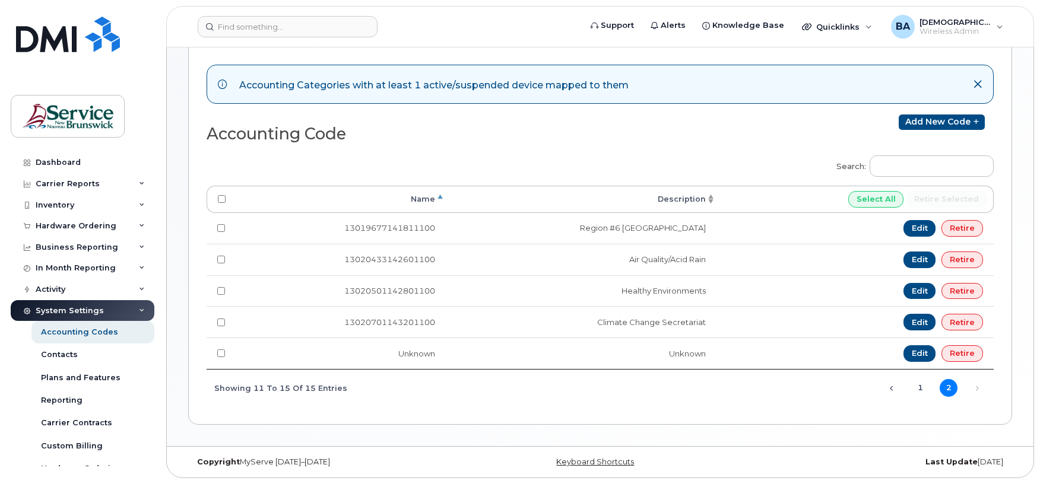
scroll to position [183, 0]
click at [919, 115] on link "Add new code" at bounding box center [942, 122] width 86 height 15
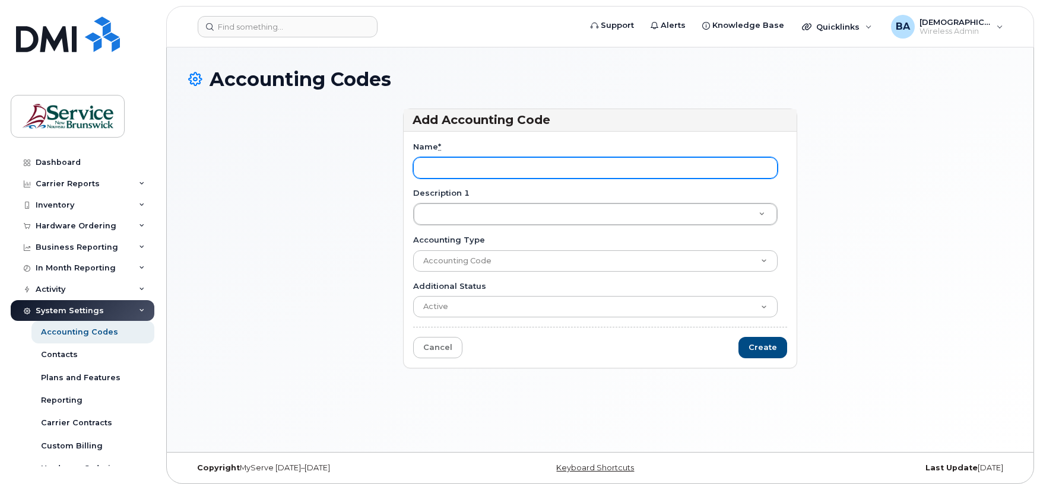
click at [464, 164] on input "Name *" at bounding box center [595, 167] width 364 height 21
paste input "13019743142201100"
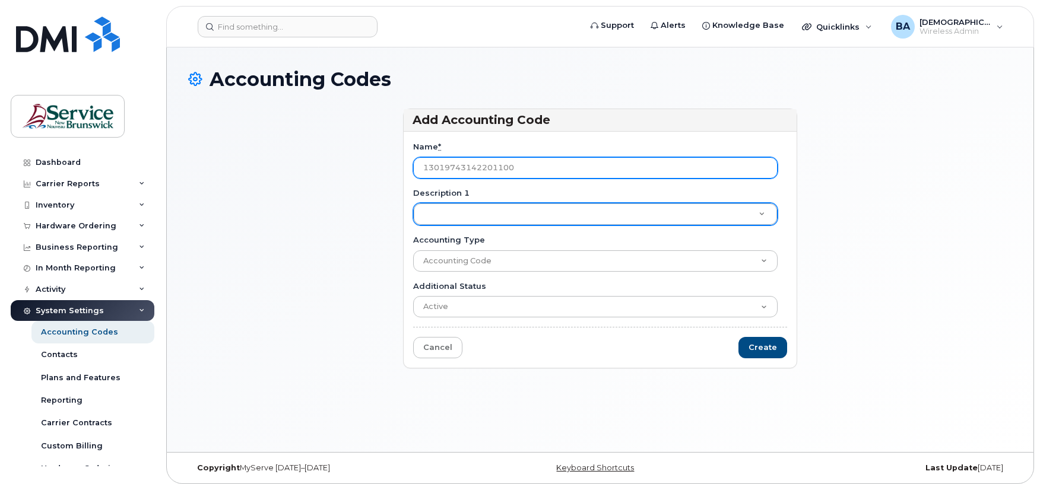
type input "13019743142201100"
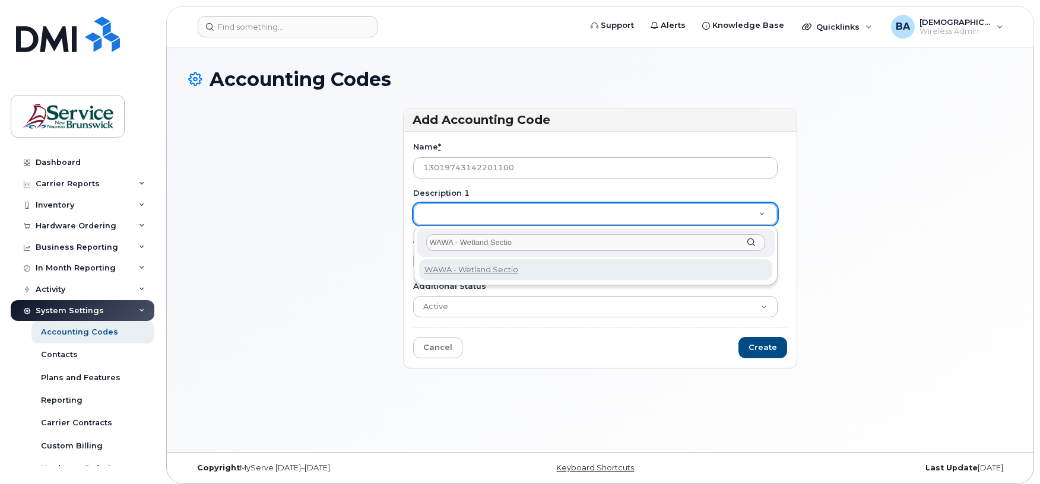
type input "WAWA - Wetland Section"
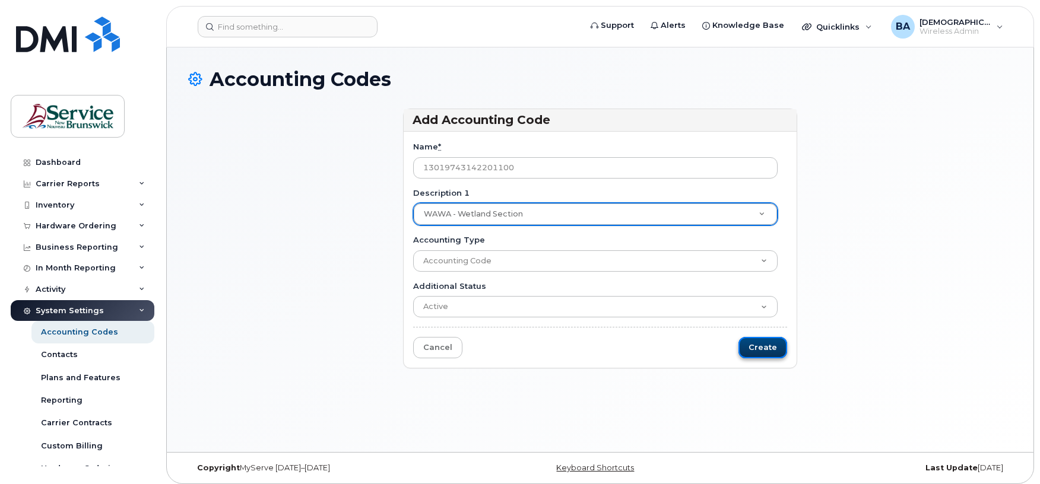
click at [775, 348] on input "Create" at bounding box center [762, 348] width 49 height 22
type input "Saving..."
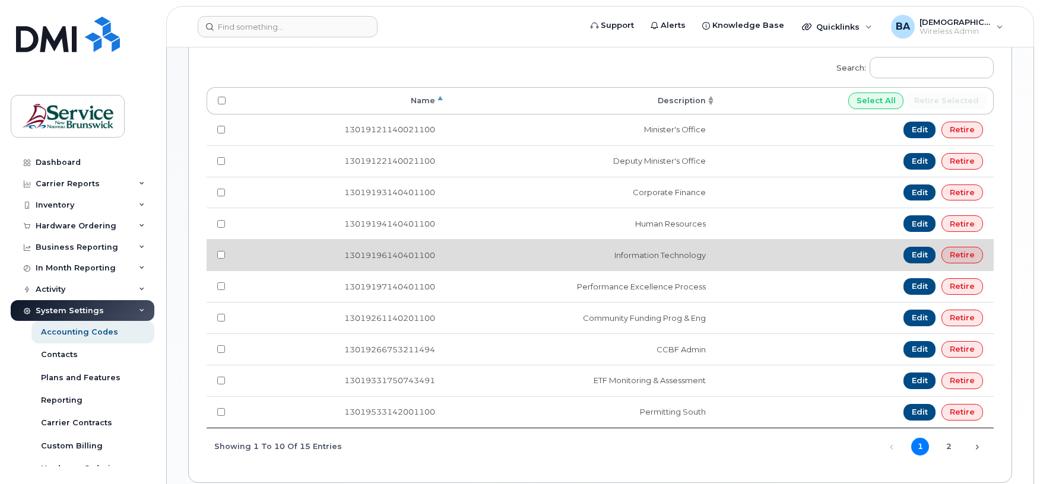
scroll to position [316, 0]
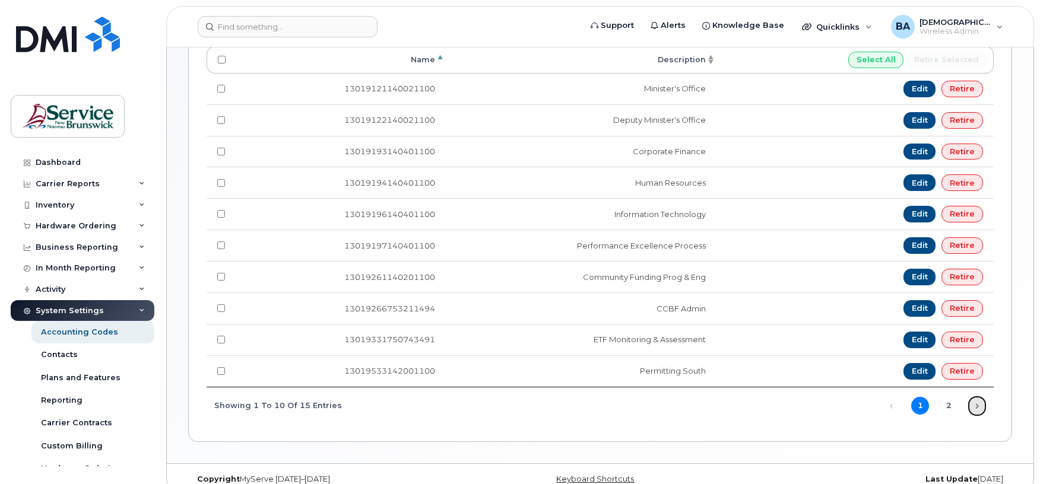
click at [973, 411] on link "Next" at bounding box center [977, 406] width 18 height 18
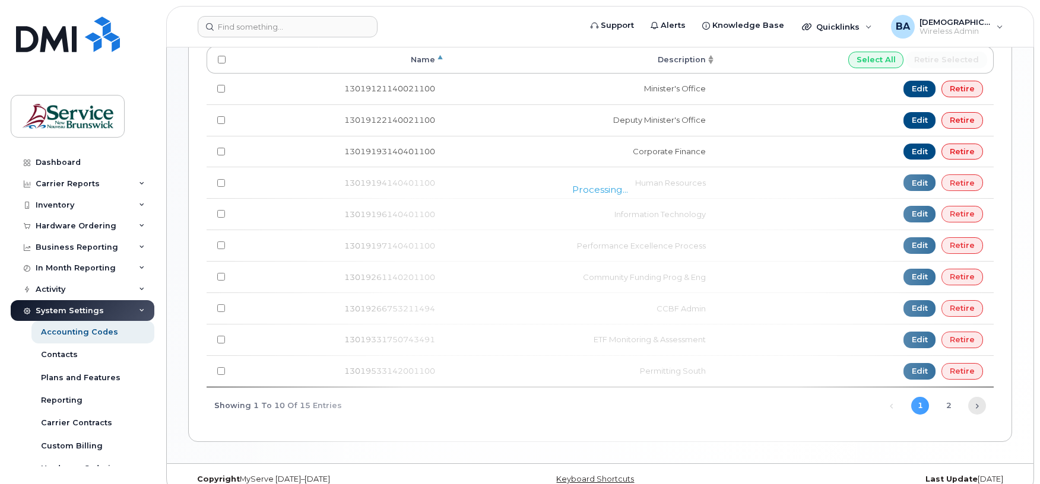
scroll to position [183, 0]
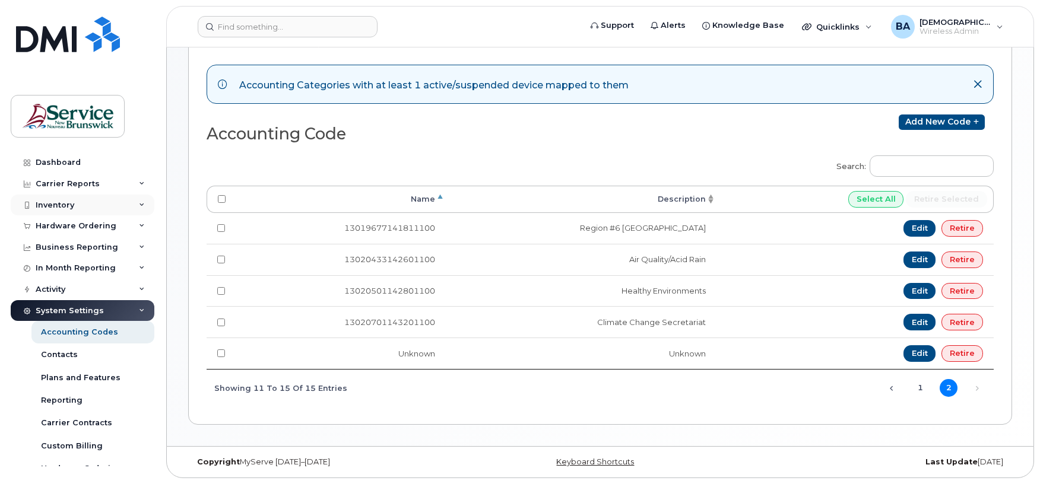
click at [53, 204] on div "Inventory" at bounding box center [55, 205] width 39 height 9
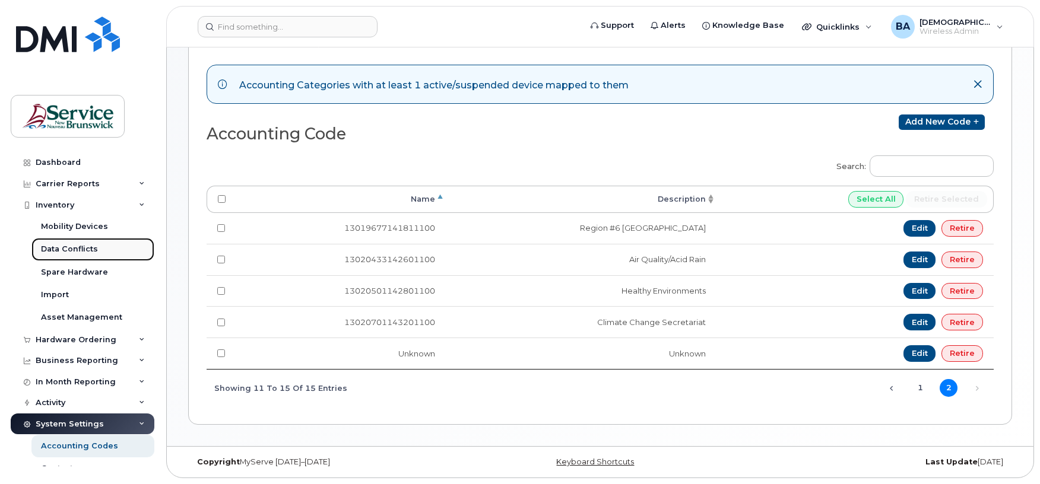
click at [62, 243] on link "Data Conflicts" at bounding box center [92, 249] width 123 height 23
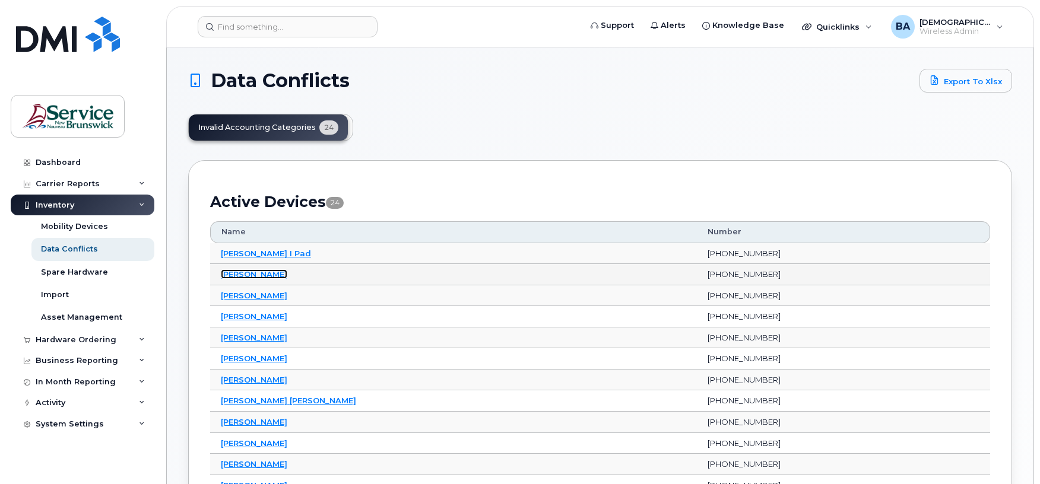
click at [234, 274] on link "Brian Cole" at bounding box center [254, 273] width 66 height 9
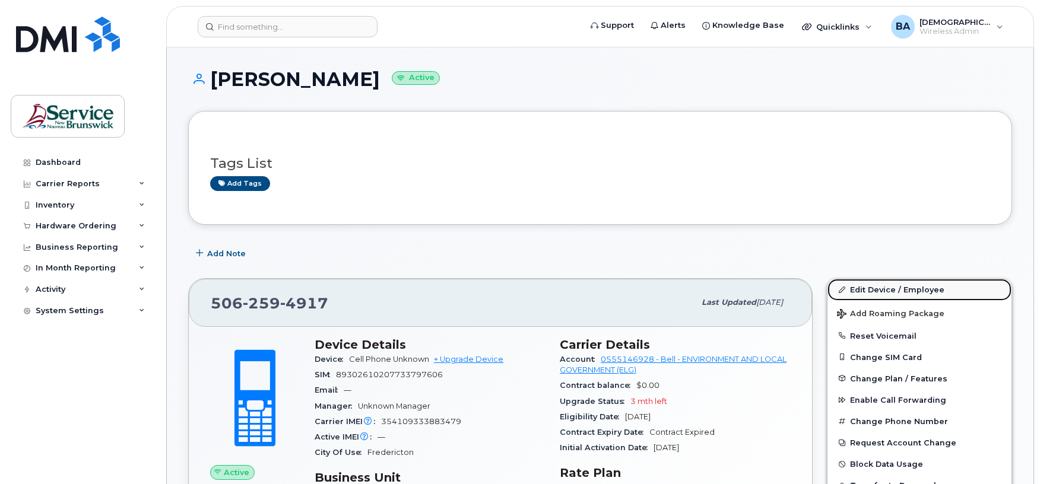
click at [864, 288] on link "Edit Device / Employee" at bounding box center [919, 289] width 184 height 21
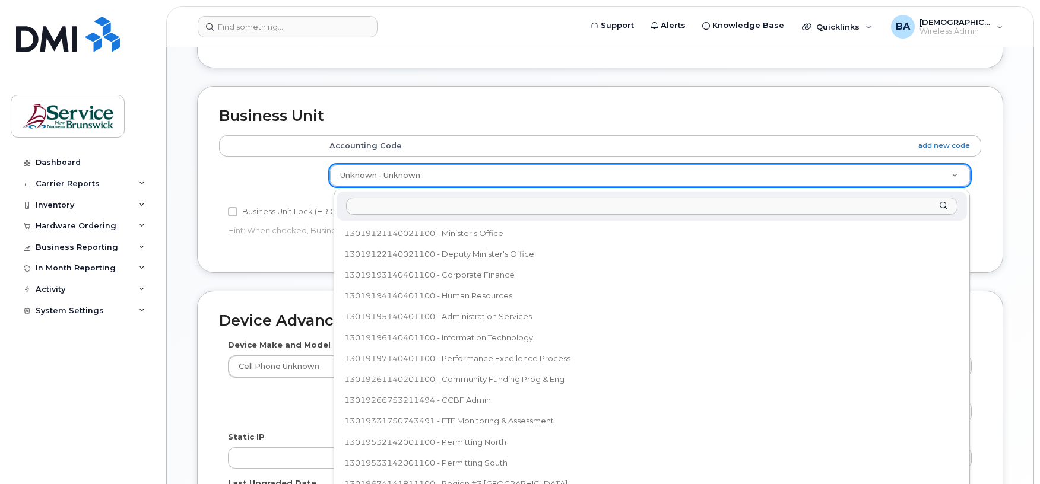
scroll to position [179, 0]
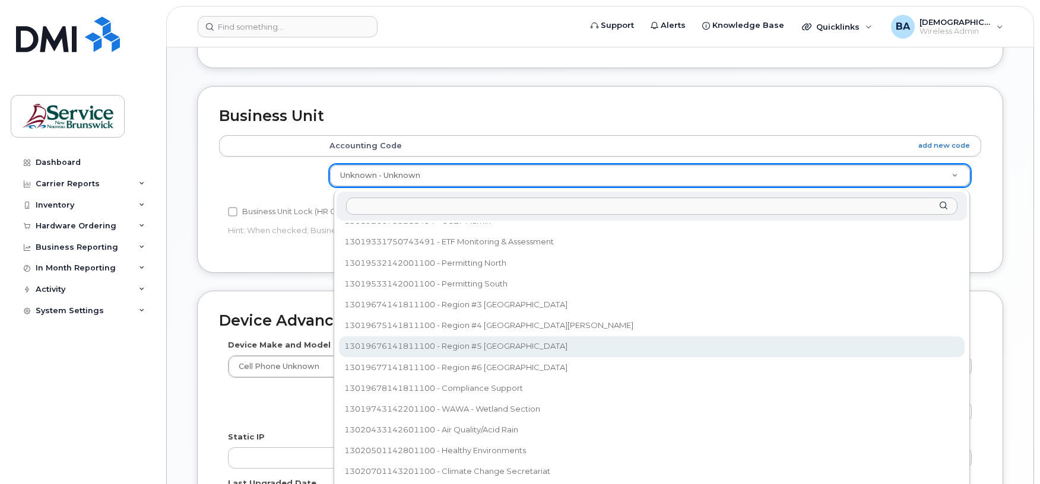
select select "35848229"
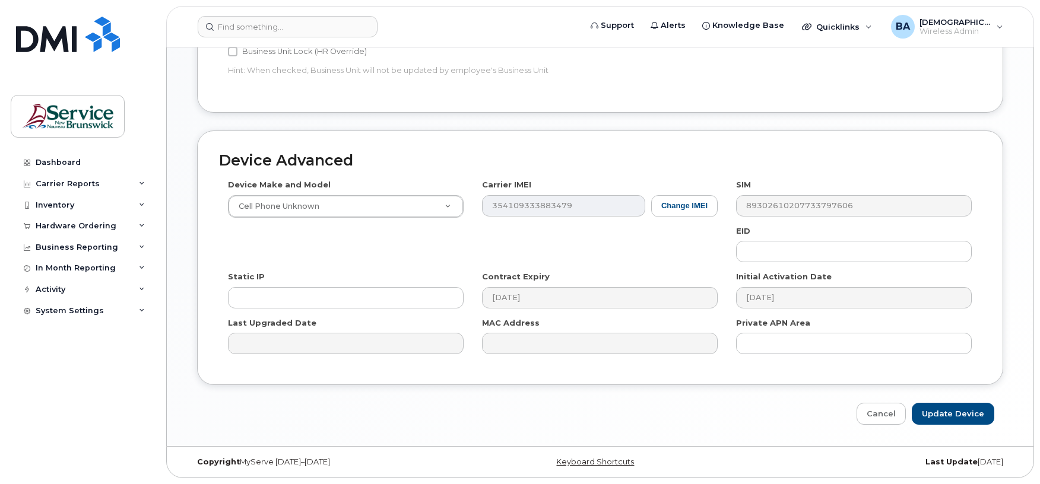
scroll to position [560, 0]
click at [963, 414] on input "Update Device" at bounding box center [953, 414] width 82 height 22
type input "Saving..."
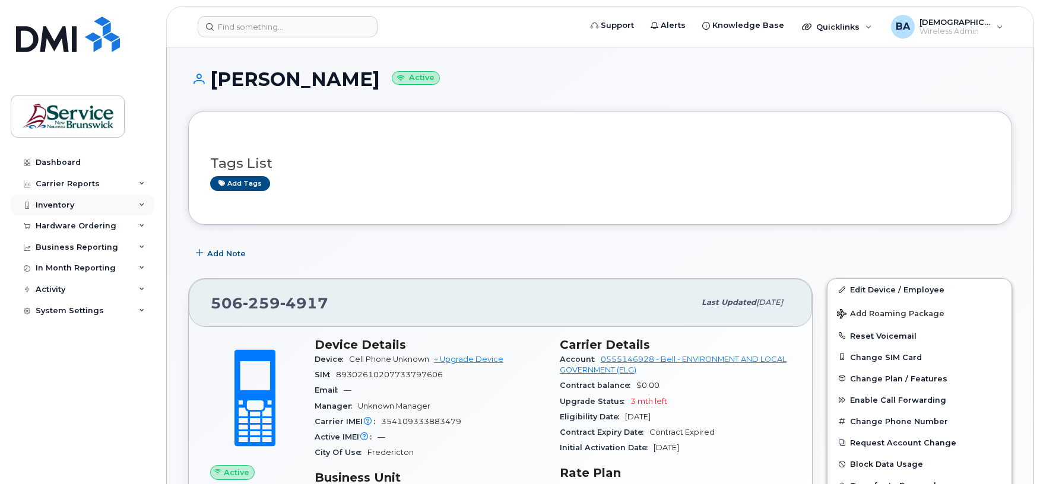
click at [39, 201] on div "Inventory" at bounding box center [55, 205] width 39 height 9
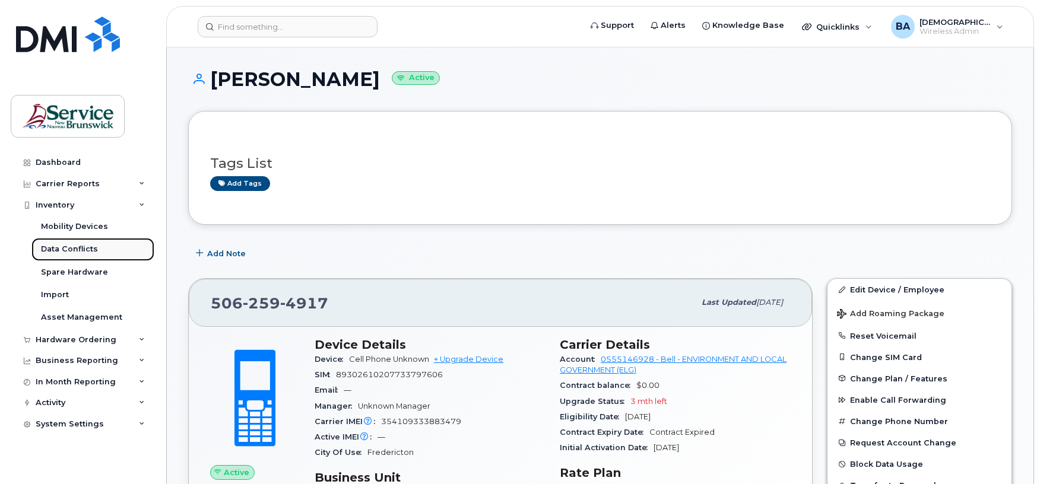
click at [55, 253] on div "Data Conflicts" at bounding box center [69, 249] width 57 height 11
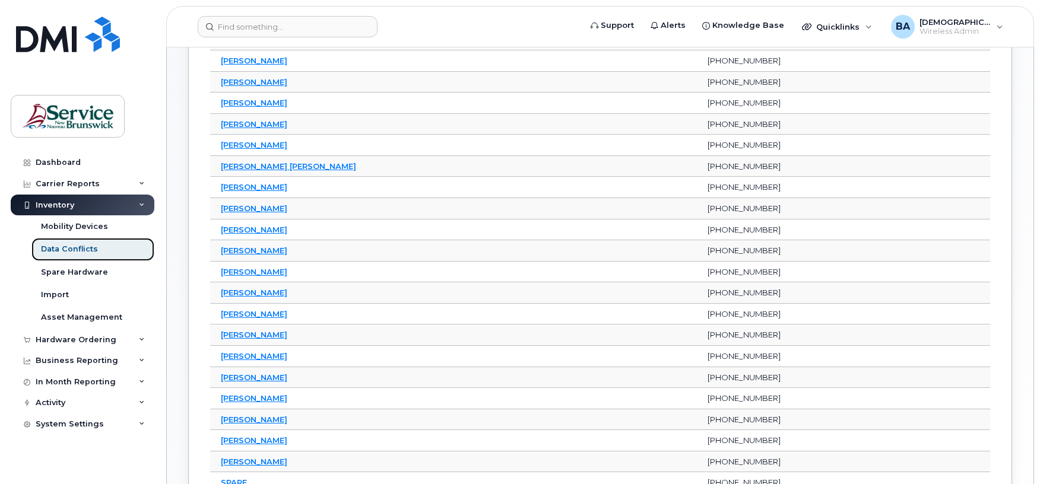
scroll to position [237, 0]
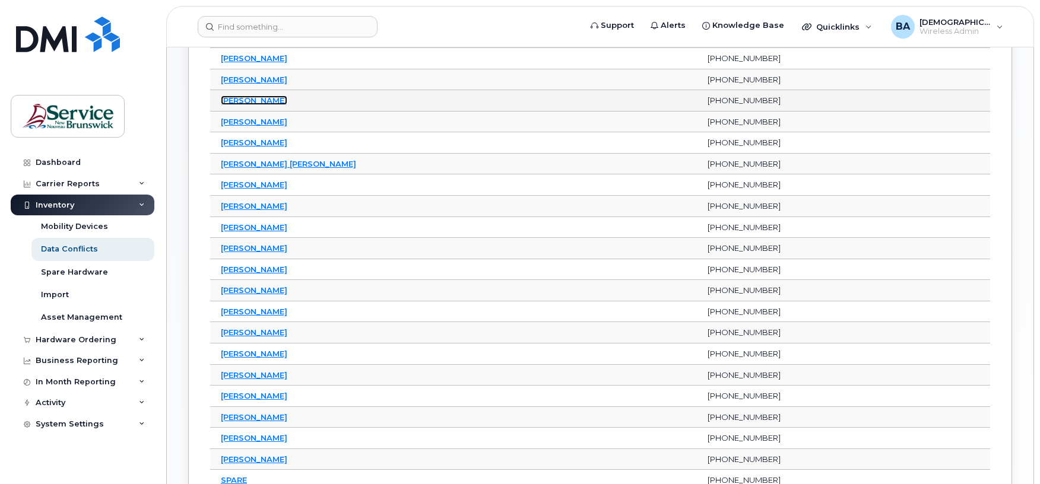
click at [259, 100] on link "[PERSON_NAME]" at bounding box center [254, 100] width 66 height 9
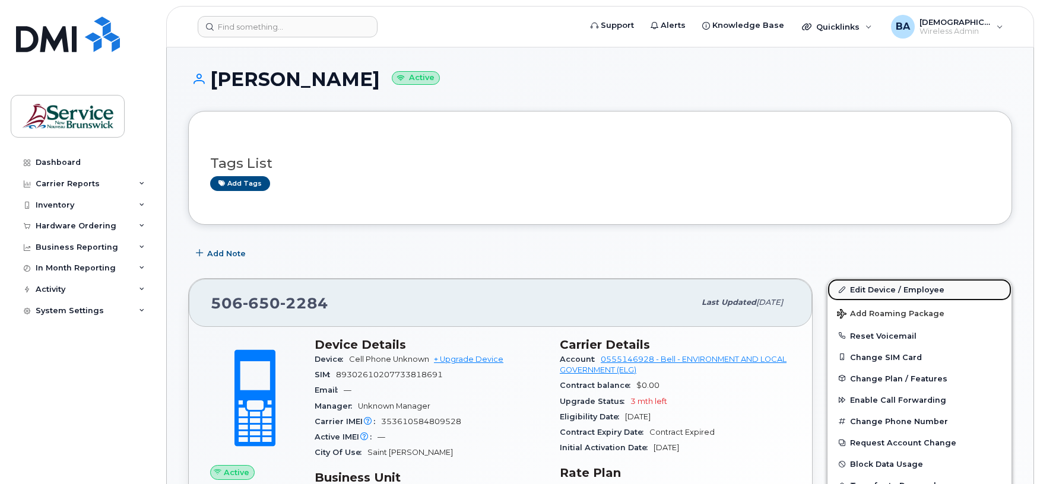
click at [867, 288] on link "Edit Device / Employee" at bounding box center [919, 289] width 184 height 21
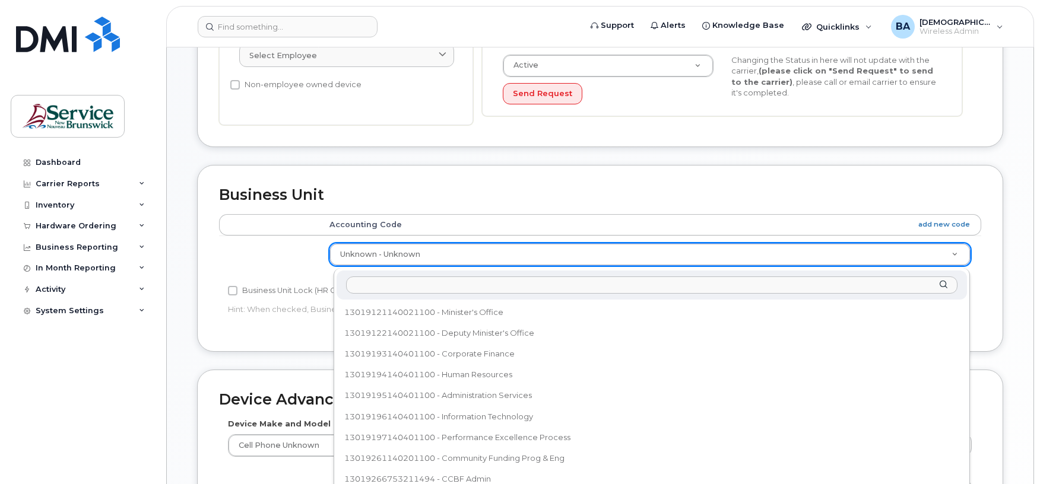
scroll to position [179, 0]
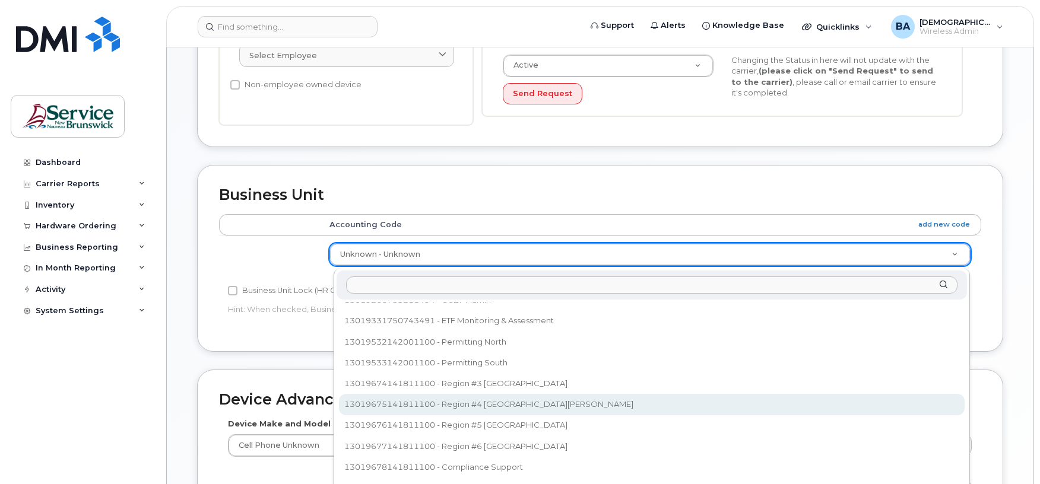
select select "35848228"
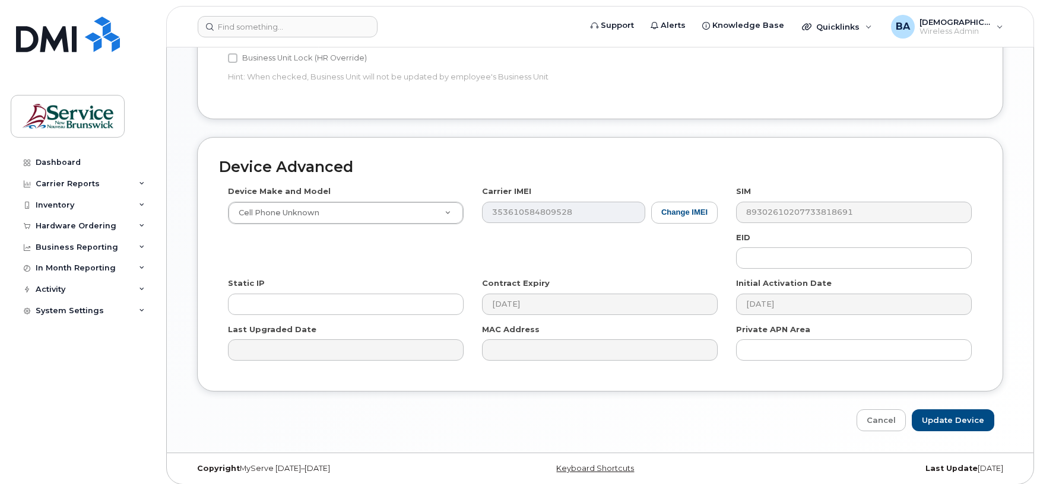
scroll to position [560, 0]
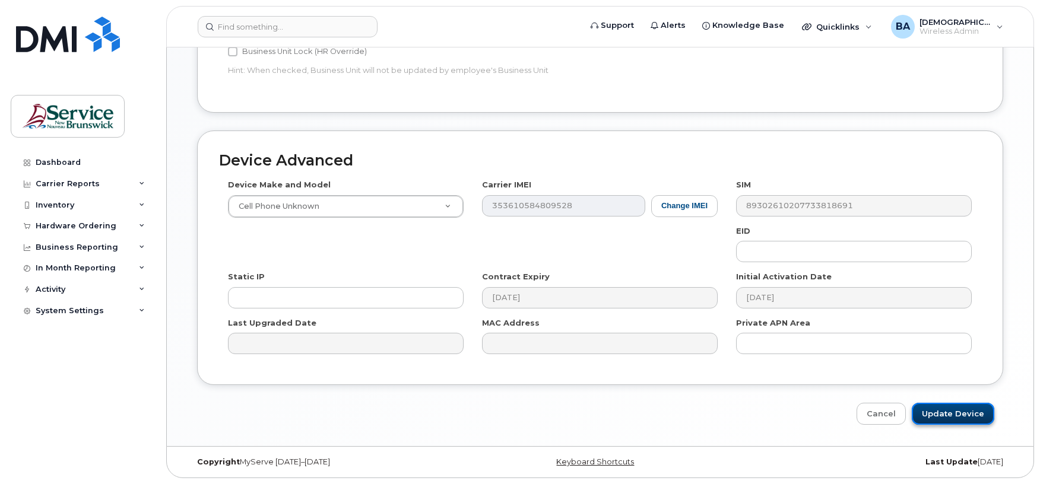
click at [941, 410] on input "Update Device" at bounding box center [953, 414] width 82 height 22
type input "Saving..."
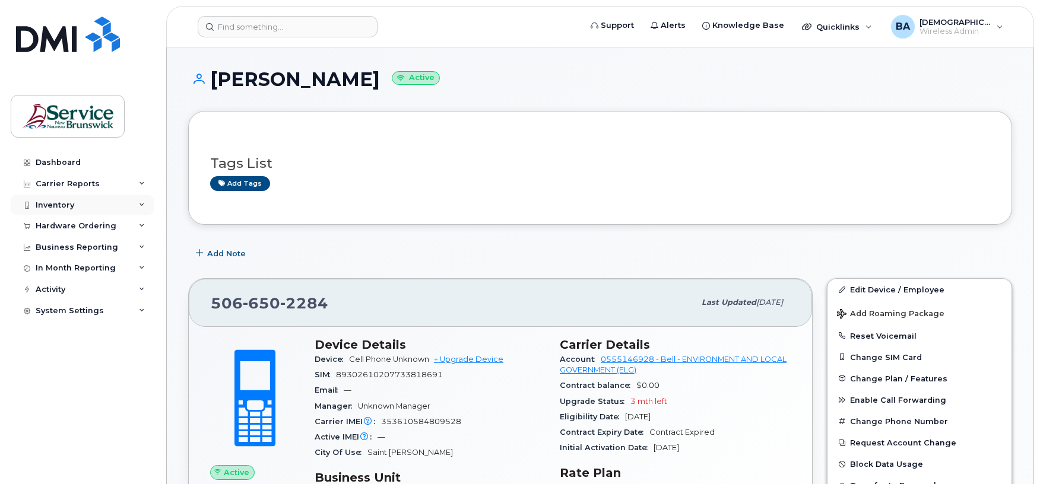
click at [58, 207] on div "Inventory" at bounding box center [55, 205] width 39 height 9
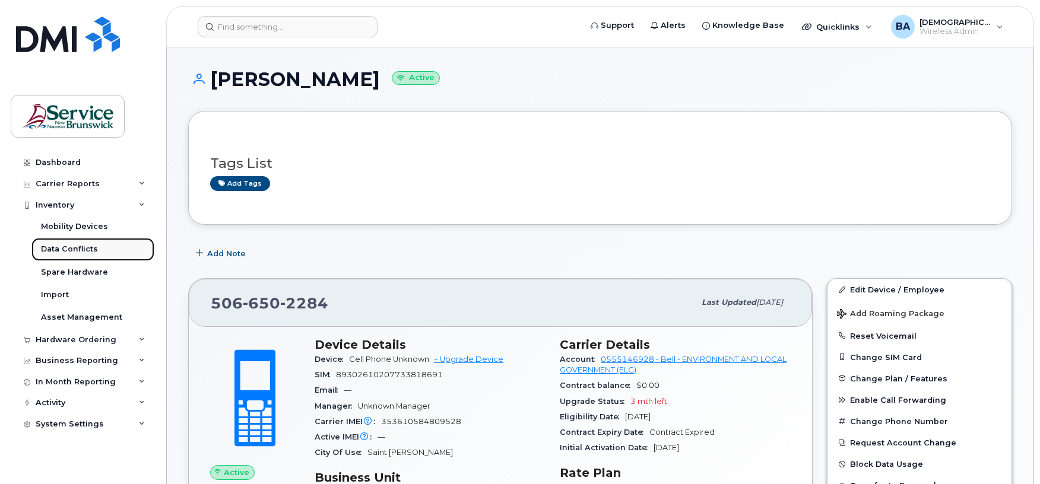
click at [72, 247] on div "Data Conflicts" at bounding box center [69, 249] width 57 height 11
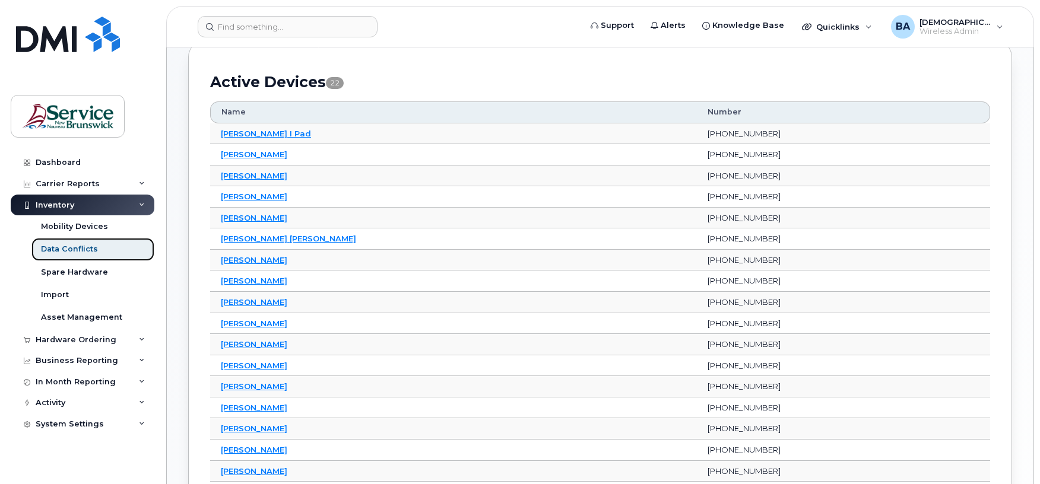
scroll to position [158, 0]
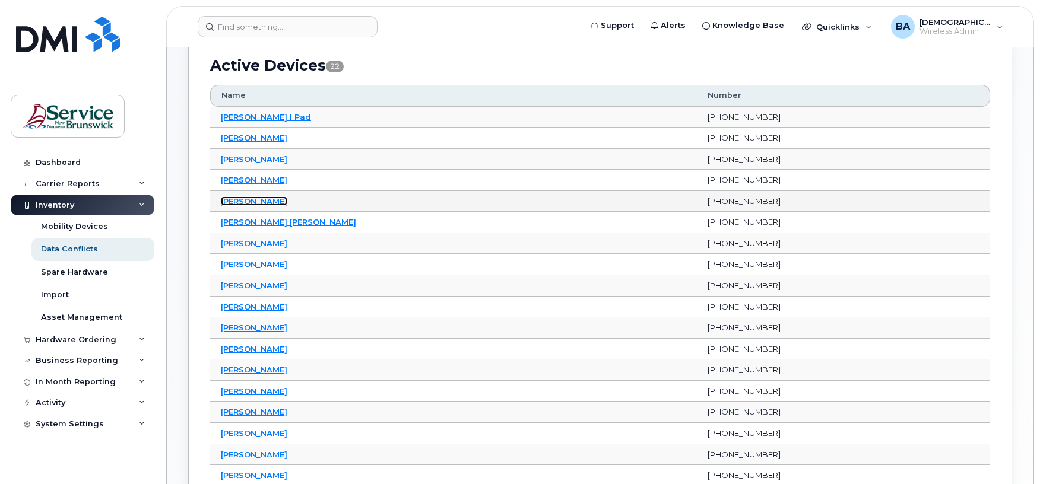
click at [247, 202] on link "[PERSON_NAME]" at bounding box center [254, 200] width 66 height 9
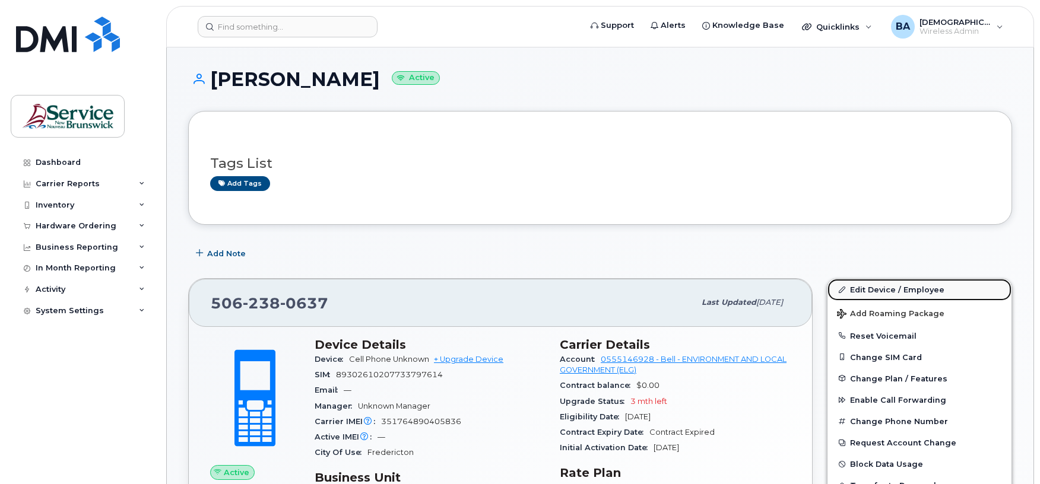
click at [882, 287] on link "Edit Device / Employee" at bounding box center [919, 289] width 184 height 21
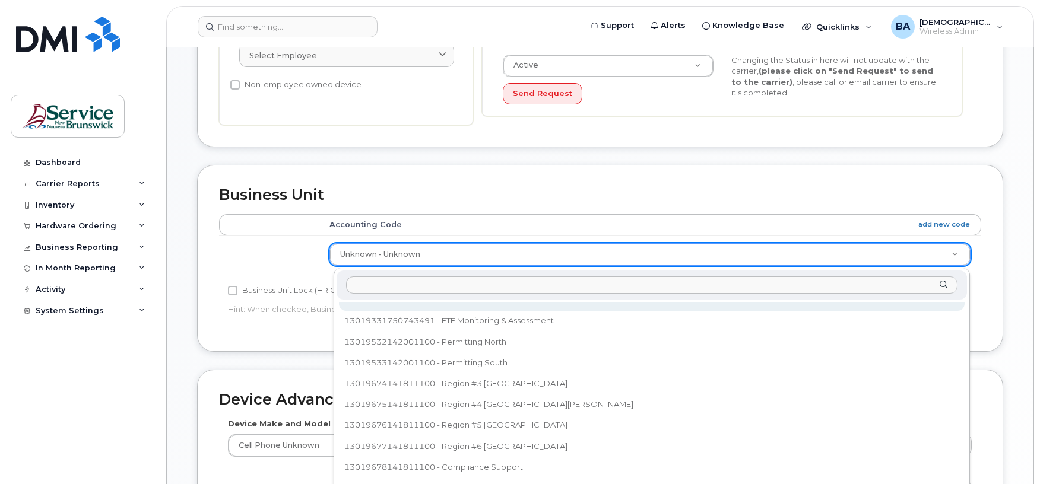
scroll to position [161, 0]
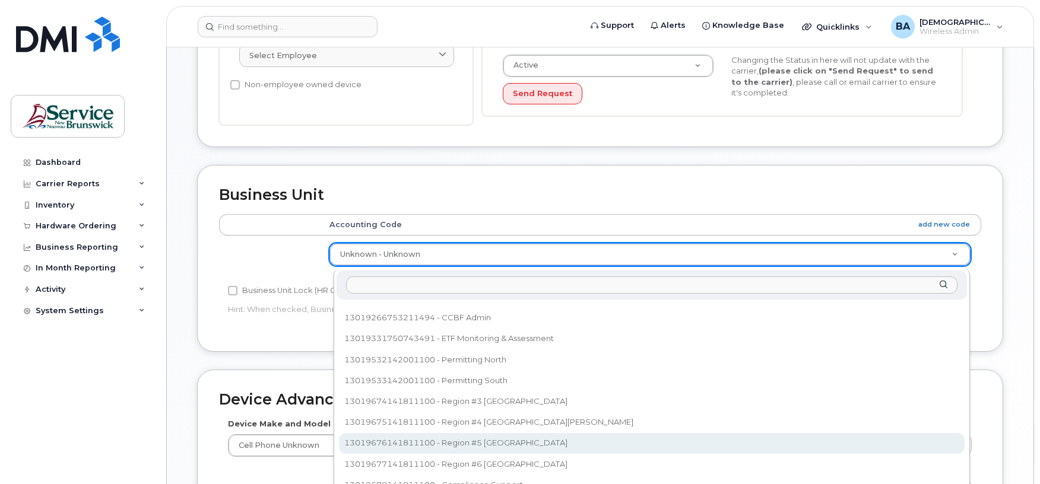
select select "35848229"
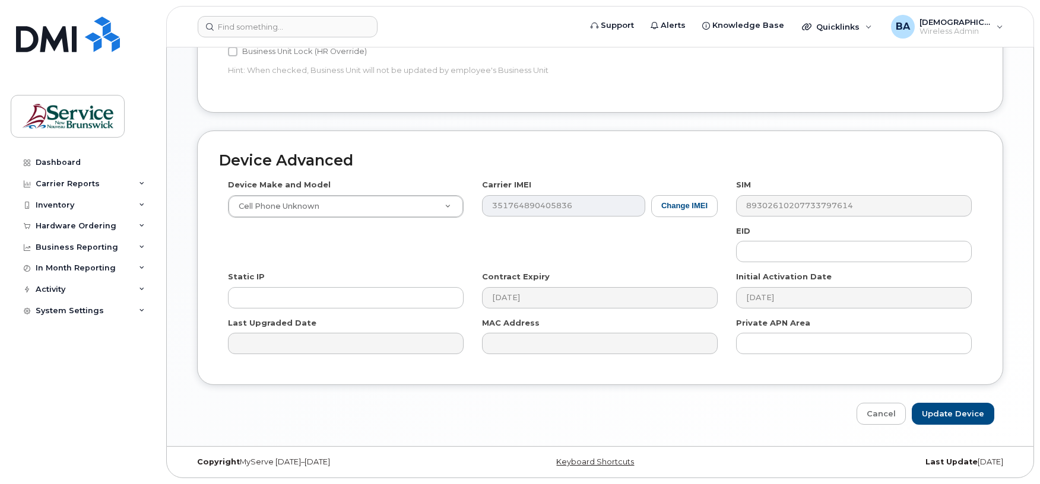
scroll to position [560, 0]
click at [951, 415] on input "Update Device" at bounding box center [953, 414] width 82 height 22
type input "Saving..."
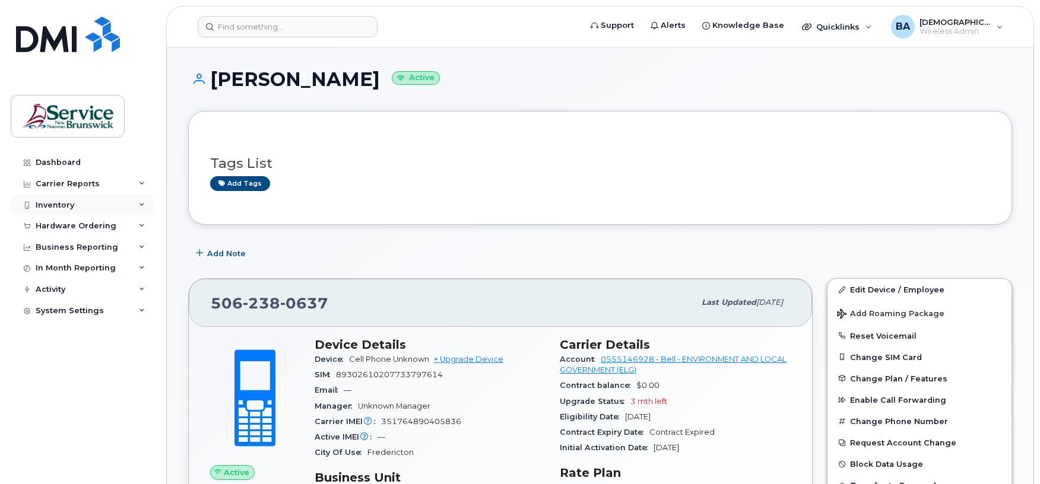
click at [41, 203] on div "Inventory" at bounding box center [55, 205] width 39 height 9
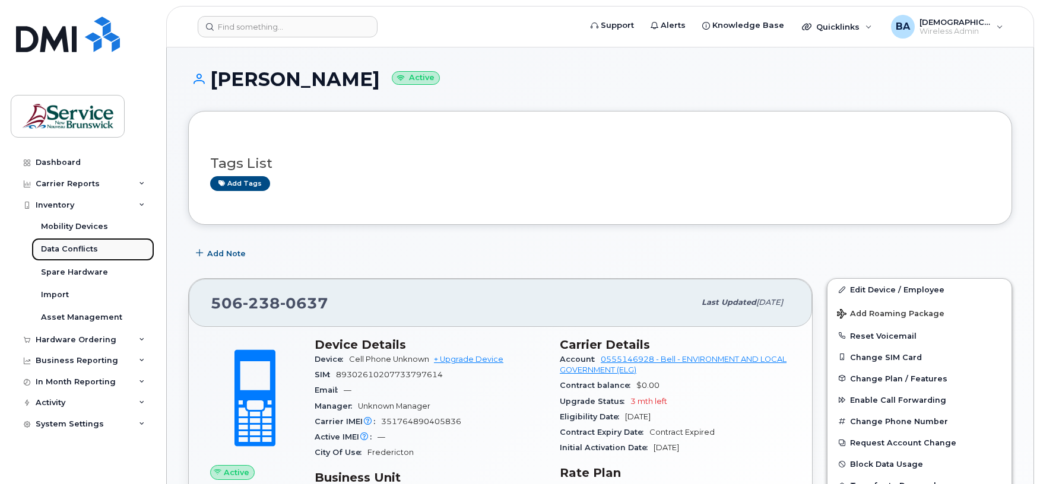
click at [65, 257] on link "Data Conflicts" at bounding box center [92, 249] width 123 height 23
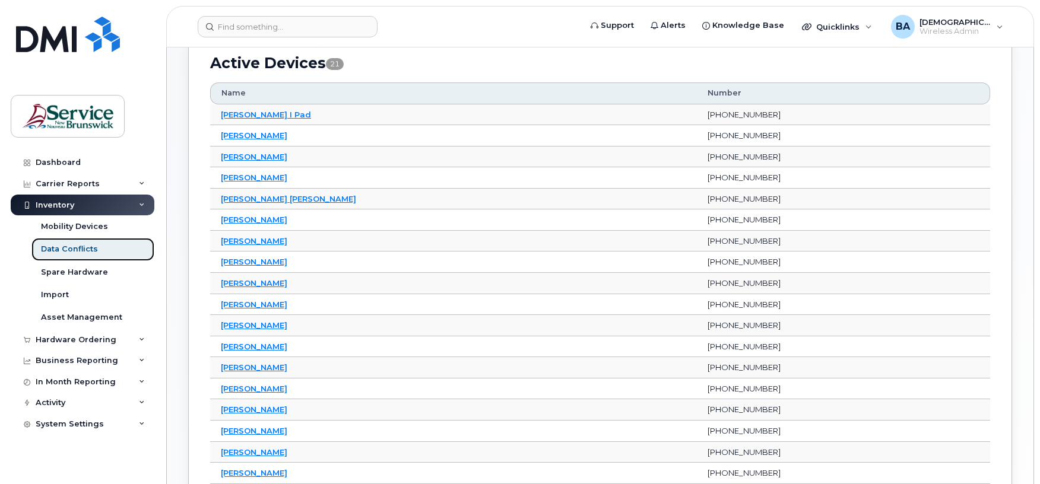
scroll to position [237, 0]
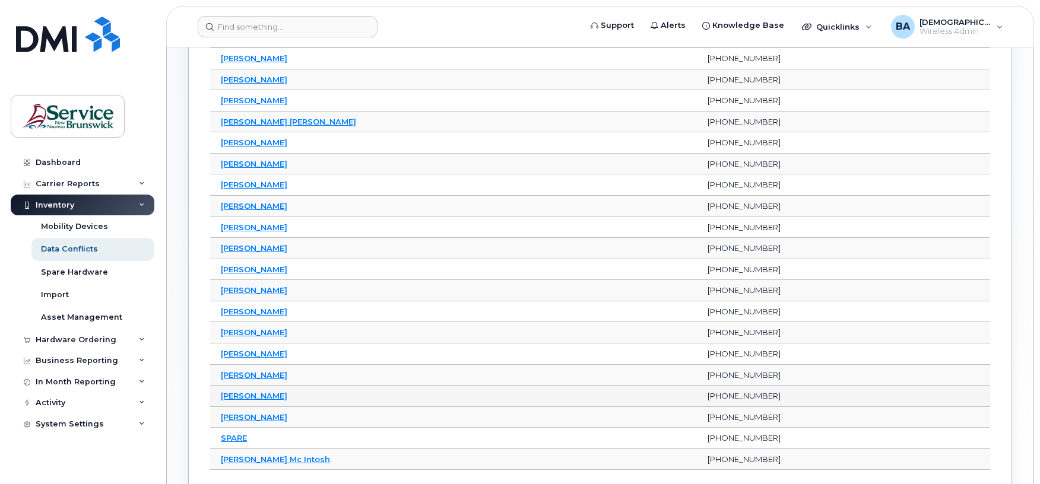
click at [247, 395] on td "[PERSON_NAME]" at bounding box center [453, 396] width 487 height 21
click at [247, 399] on link "[PERSON_NAME]" at bounding box center [254, 395] width 66 height 9
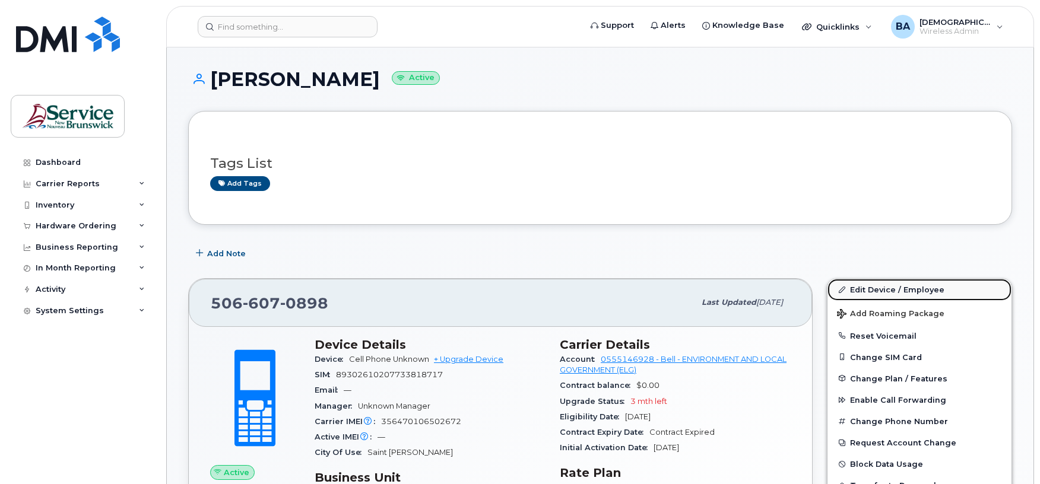
click at [877, 293] on link "Edit Device / Employee" at bounding box center [919, 289] width 184 height 21
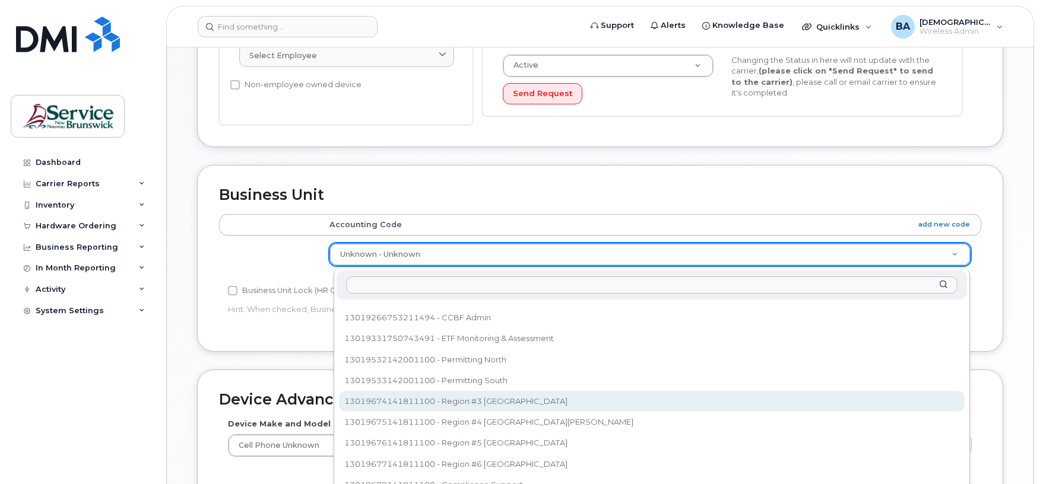
scroll to position [185, 0]
select select "35848228"
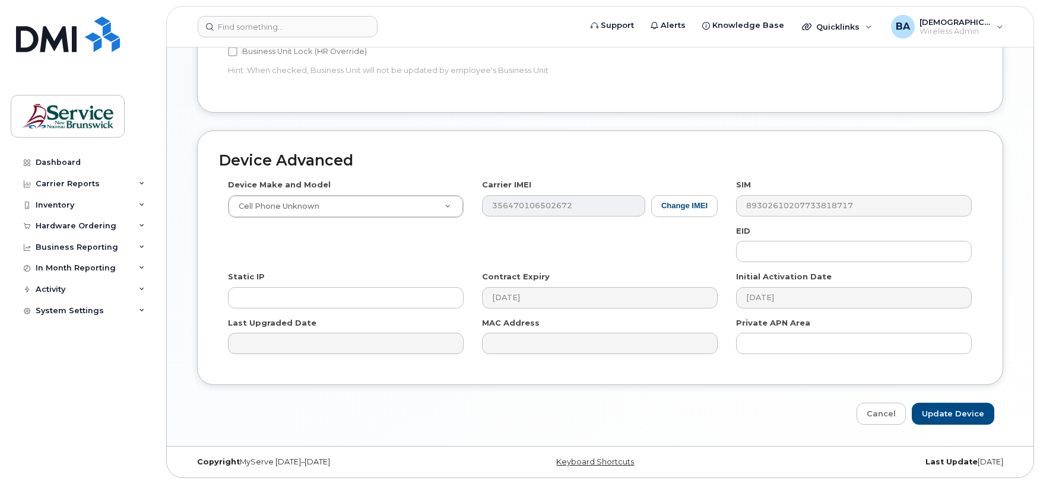
scroll to position [560, 0]
click at [960, 407] on input "Update Device" at bounding box center [953, 414] width 82 height 22
type input "Saving..."
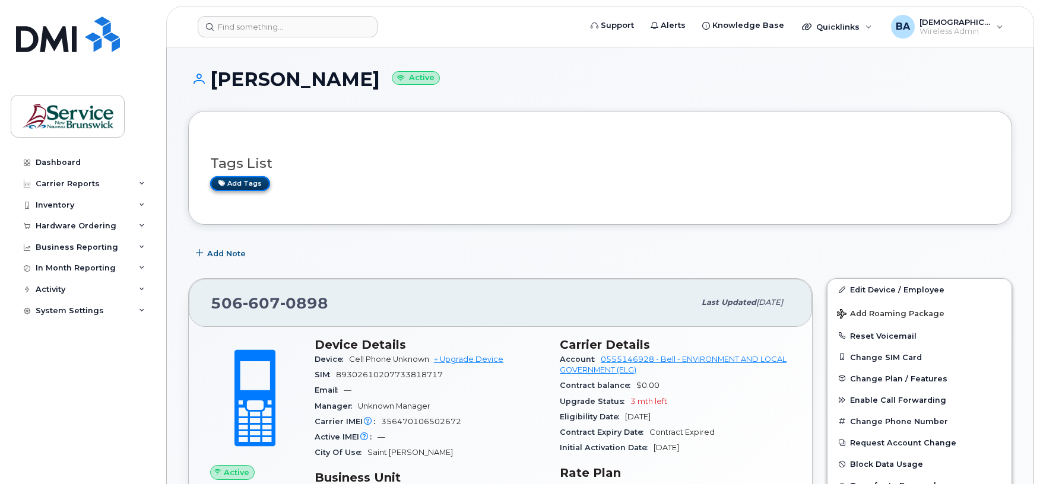
click at [234, 184] on link "Add tags" at bounding box center [240, 183] width 60 height 15
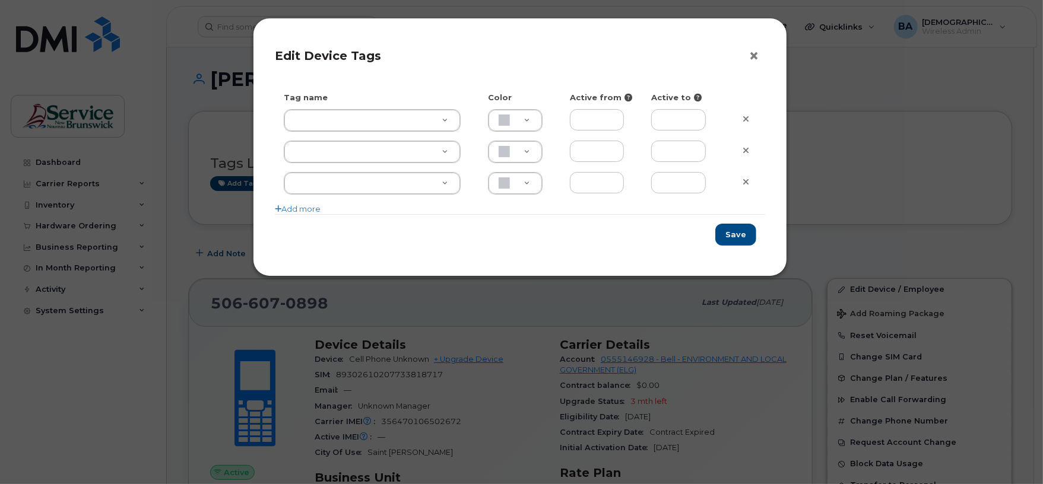
click at [753, 57] on button "×" at bounding box center [756, 56] width 17 height 18
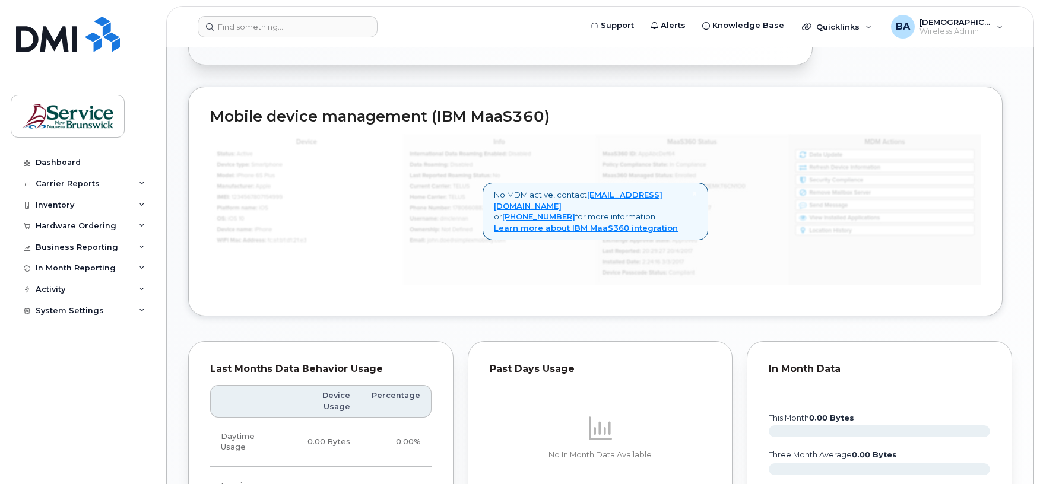
scroll to position [446, 0]
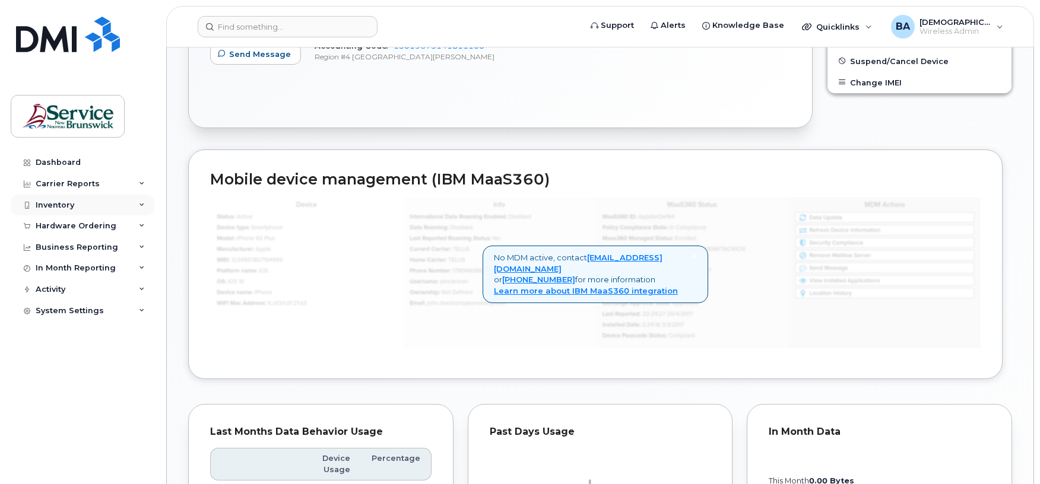
click at [69, 205] on div "Inventory" at bounding box center [55, 205] width 39 height 9
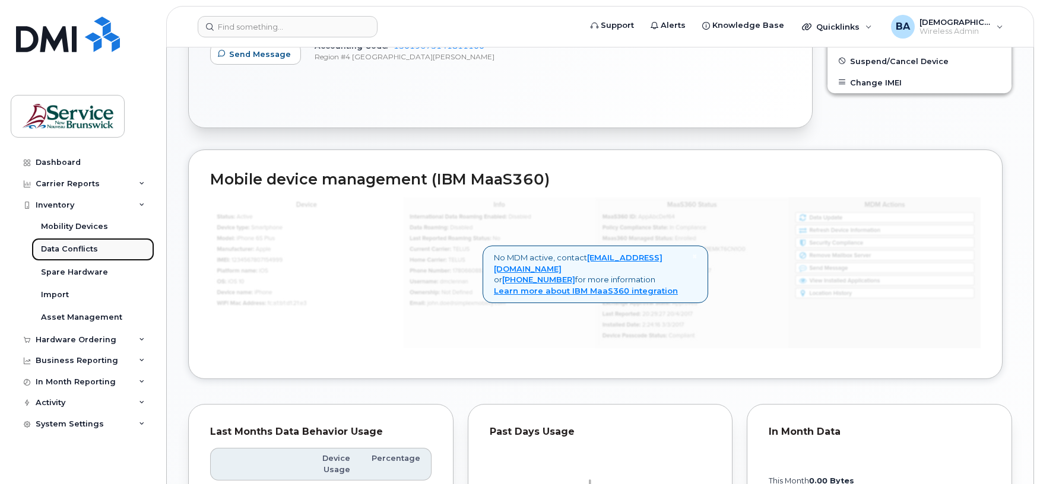
click at [68, 248] on div "Data Conflicts" at bounding box center [69, 249] width 57 height 11
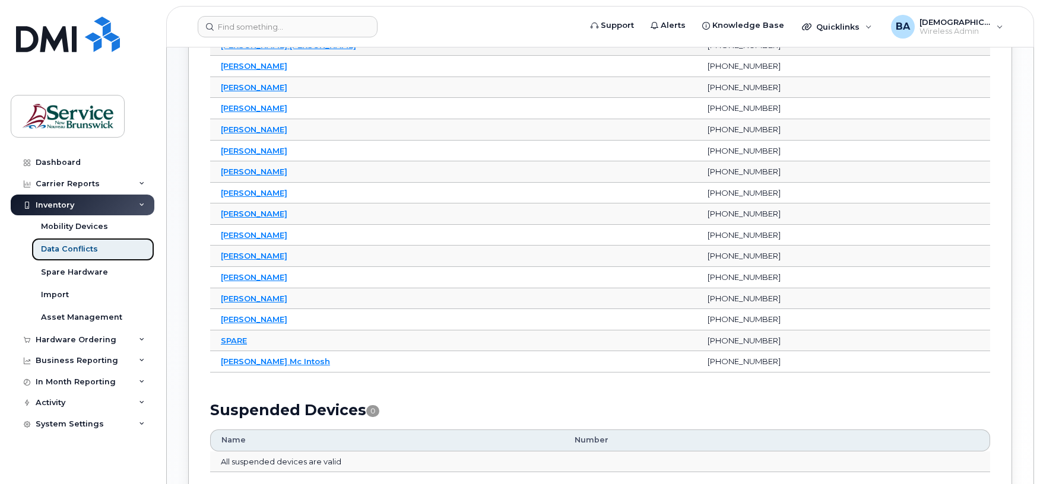
scroll to position [411, 0]
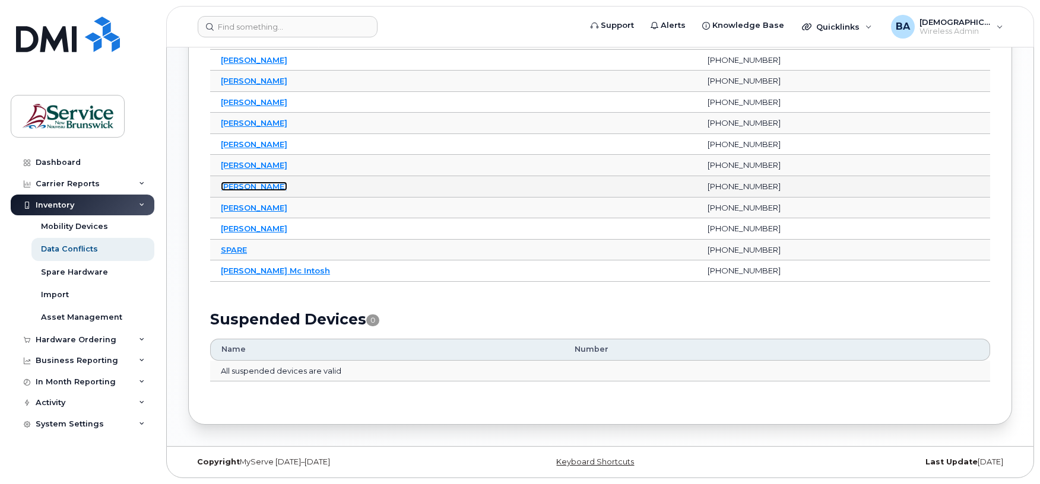
click at [243, 186] on link "Reid Mclean" at bounding box center [254, 186] width 66 height 9
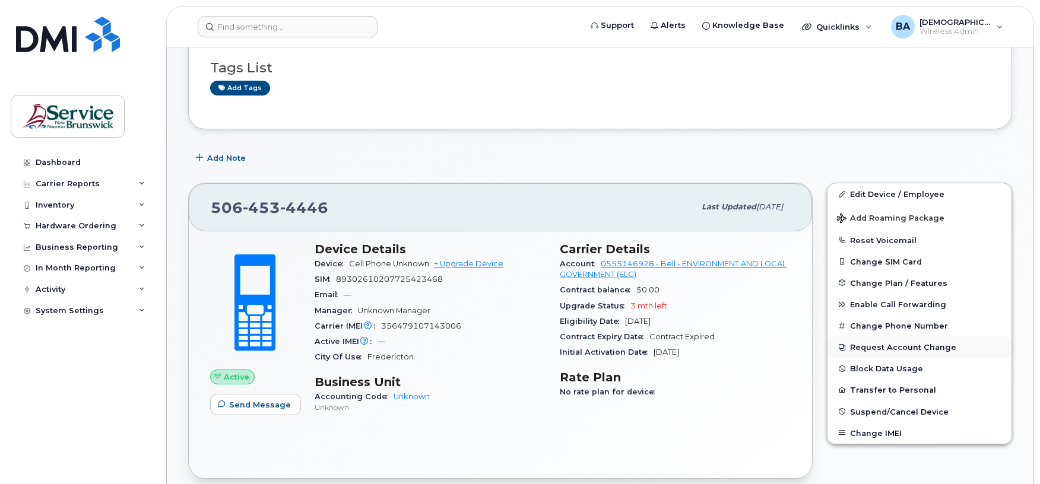
scroll to position [79, 0]
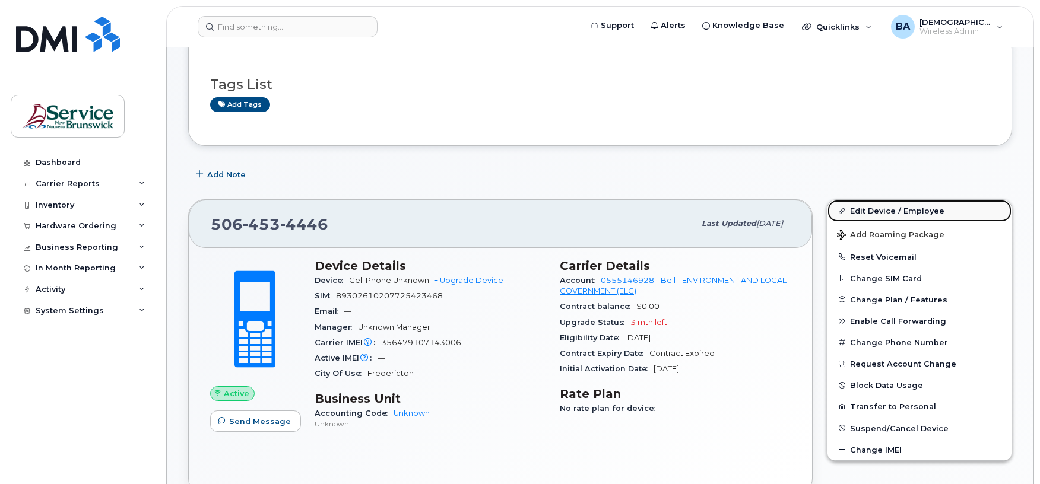
click at [880, 212] on link "Edit Device / Employee" at bounding box center [919, 210] width 184 height 21
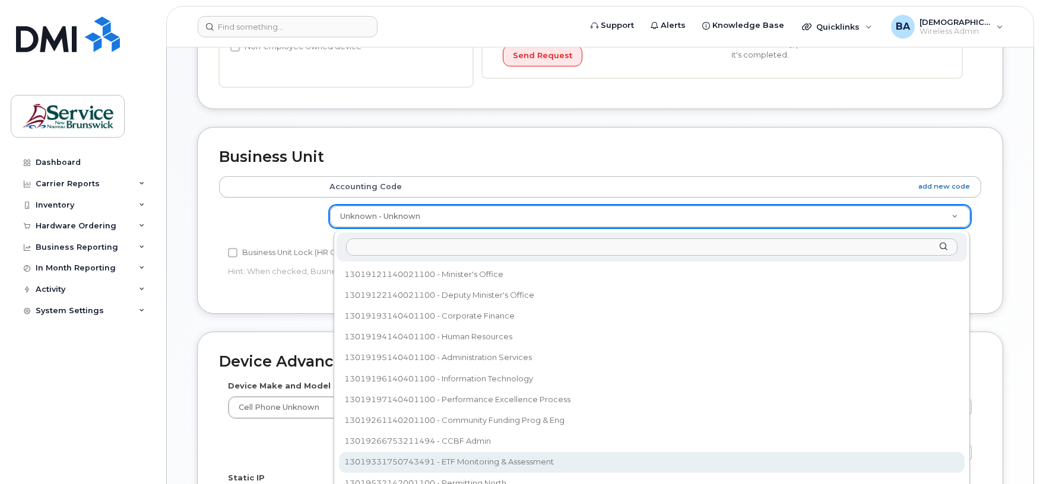
scroll to position [323, 0]
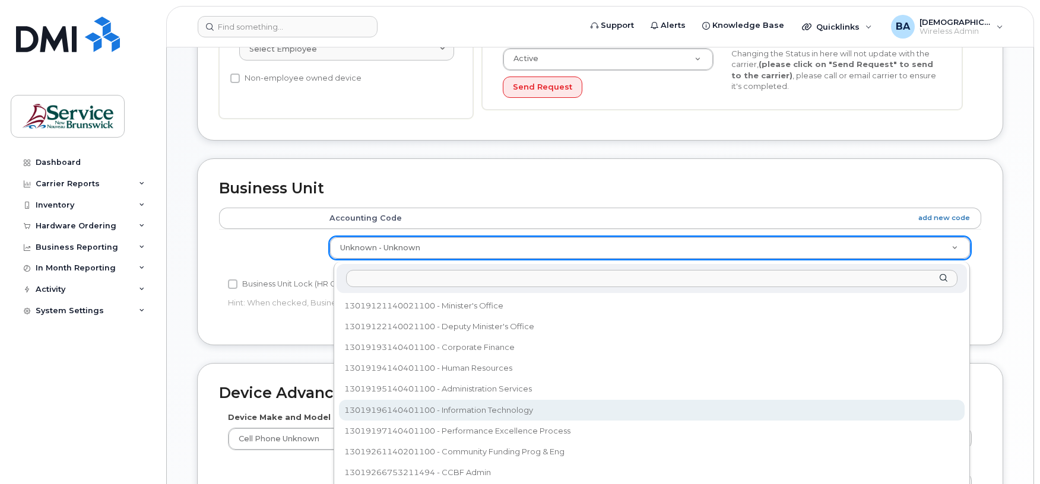
select select "35805334"
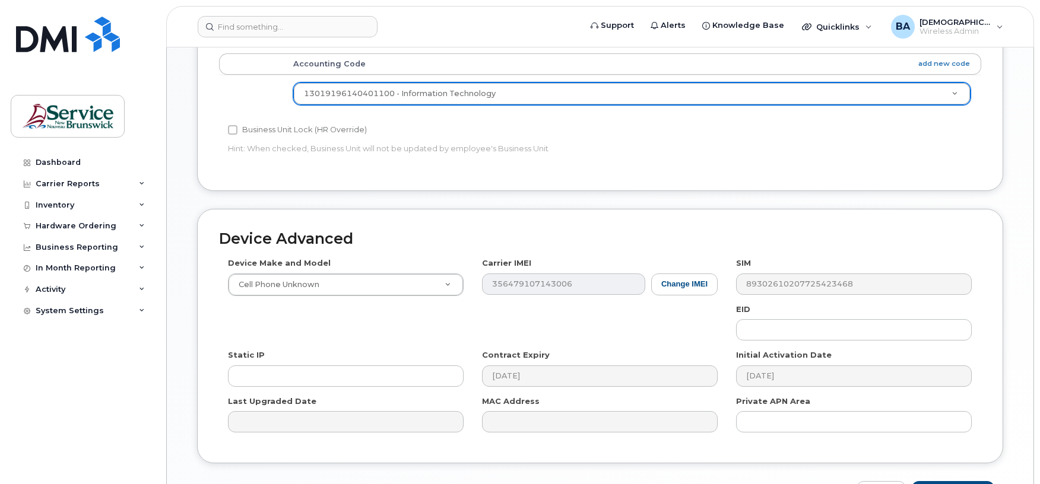
scroll to position [560, 0]
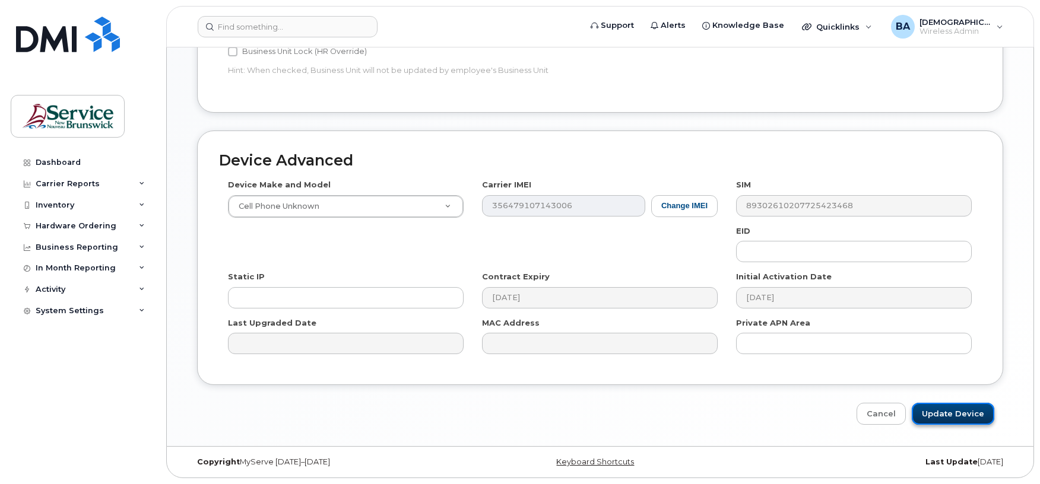
click at [941, 410] on input "Update Device" at bounding box center [953, 414] width 82 height 22
type input "Saving..."
